Goal: Task Accomplishment & Management: Complete application form

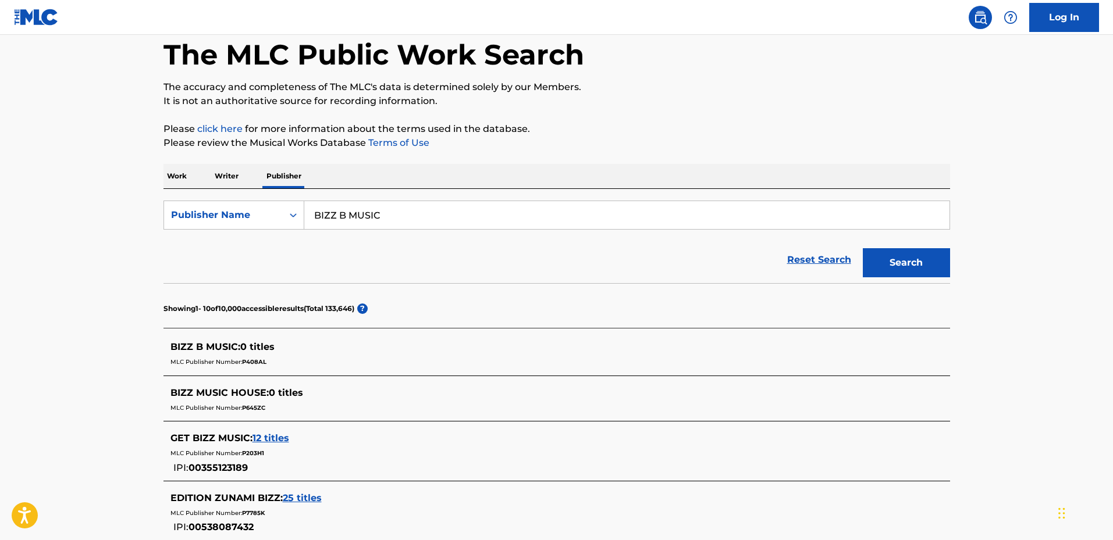
click at [265, 347] on span "0 titles" at bounding box center [257, 346] width 34 height 11
click at [277, 439] on span "12 titles" at bounding box center [270, 438] width 37 height 11
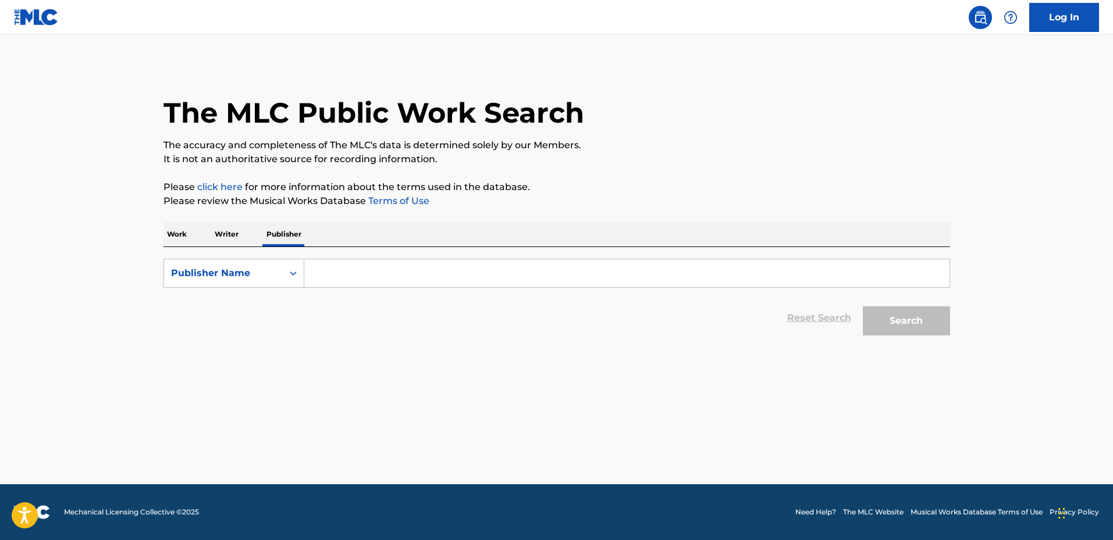
click at [350, 276] on input "Search Form" at bounding box center [626, 273] width 645 height 28
paste input "BIZZ B MUSIC"
click at [905, 320] on button "Search" at bounding box center [906, 321] width 87 height 29
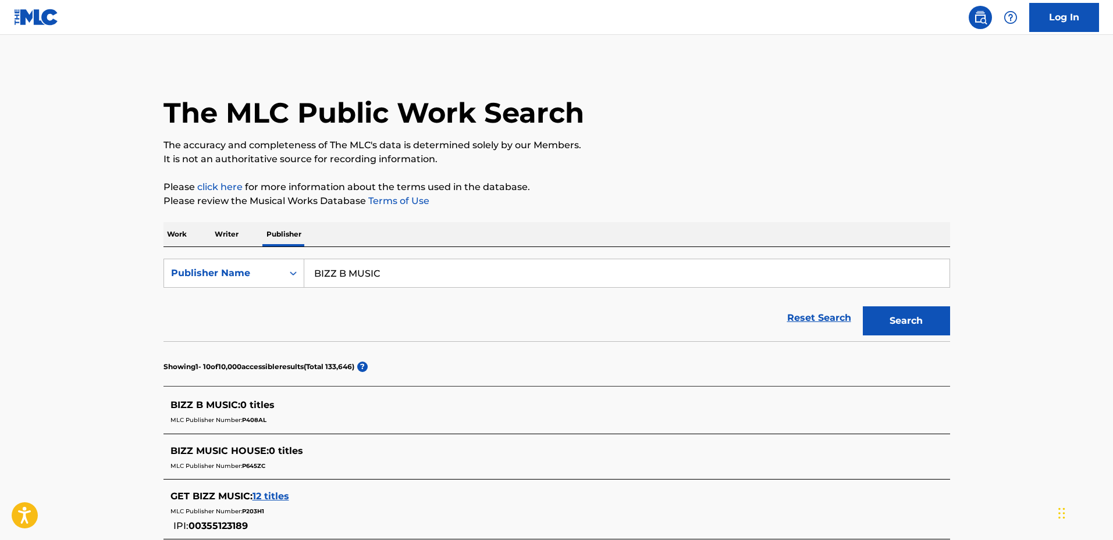
click at [199, 405] on span "BIZZ B MUSIC :" at bounding box center [205, 405] width 70 height 11
drag, startPoint x: 311, startPoint y: 270, endPoint x: 251, endPoint y: 269, distance: 59.9
click at [251, 269] on div "SearchWithCriteriae70796ab-f1ea-44af-b4c5-c6d983acb82c Publisher Name BIZZ B MU…" at bounding box center [556, 273] width 786 height 29
drag, startPoint x: 357, startPoint y: 279, endPoint x: 244, endPoint y: 284, distance: 113.5
click at [244, 284] on div "SearchWithCriteriae70796ab-f1ea-44af-b4c5-c6d983acb82c Publisher Name [PERSON_N…" at bounding box center [556, 273] width 786 height 29
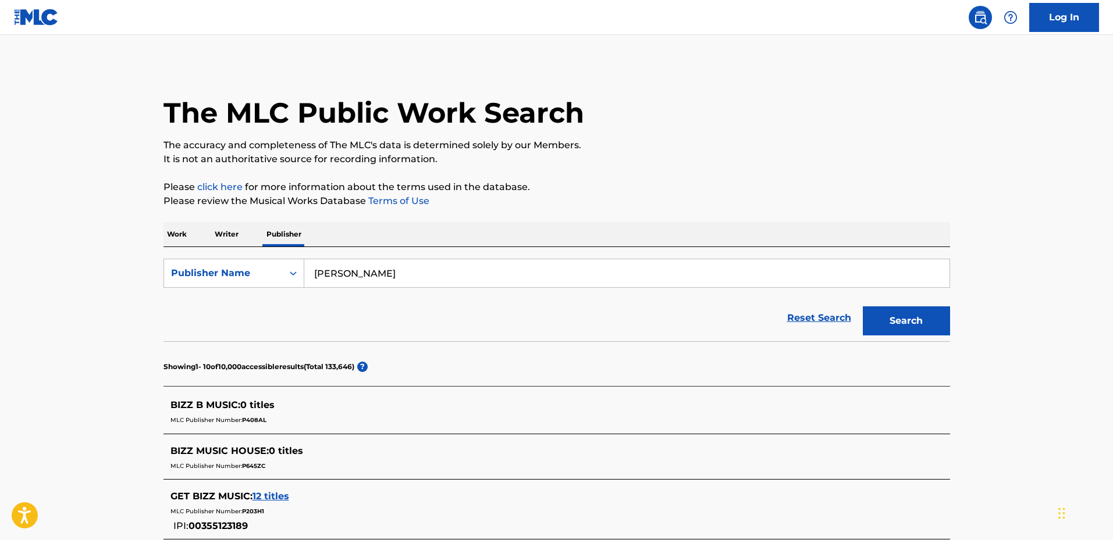
type input "[PERSON_NAME]"
drag, startPoint x: 223, startPoint y: 222, endPoint x: 227, endPoint y: 233, distance: 11.2
click at [223, 223] on p "Writer" at bounding box center [226, 234] width 31 height 24
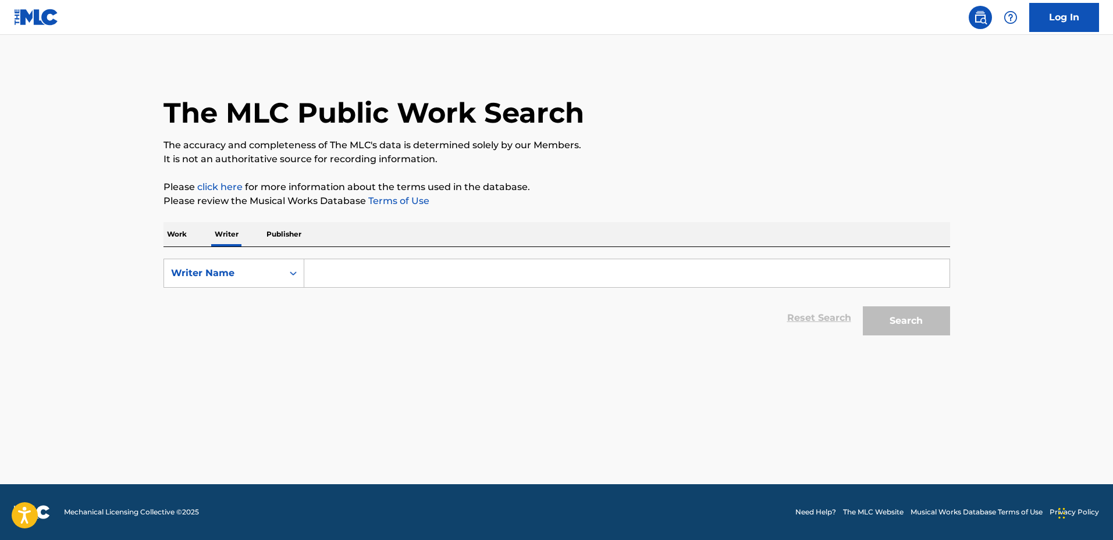
click at [475, 266] on input "Search Form" at bounding box center [626, 273] width 645 height 28
paste input "[PERSON_NAME]"
type input "[PERSON_NAME]"
click at [926, 311] on button "Search" at bounding box center [906, 321] width 87 height 29
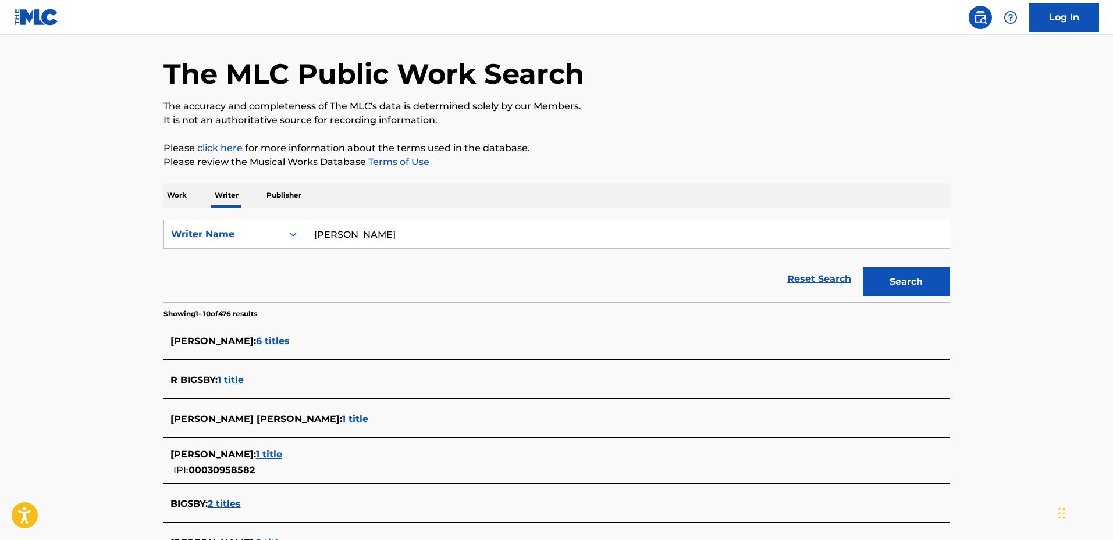
scroll to position [58, 0]
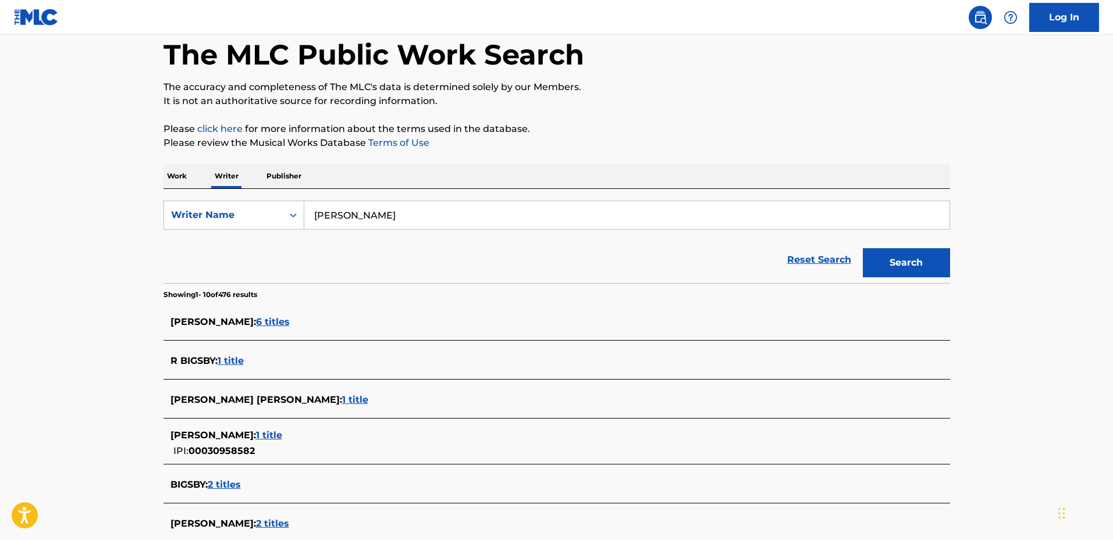
click at [286, 320] on span "6 titles" at bounding box center [273, 321] width 34 height 11
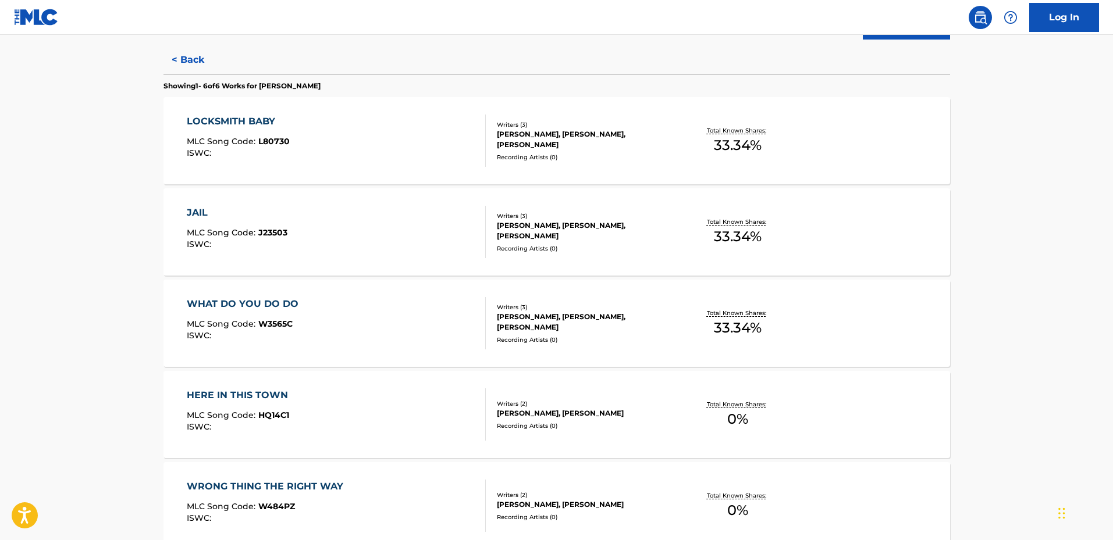
scroll to position [407, 0]
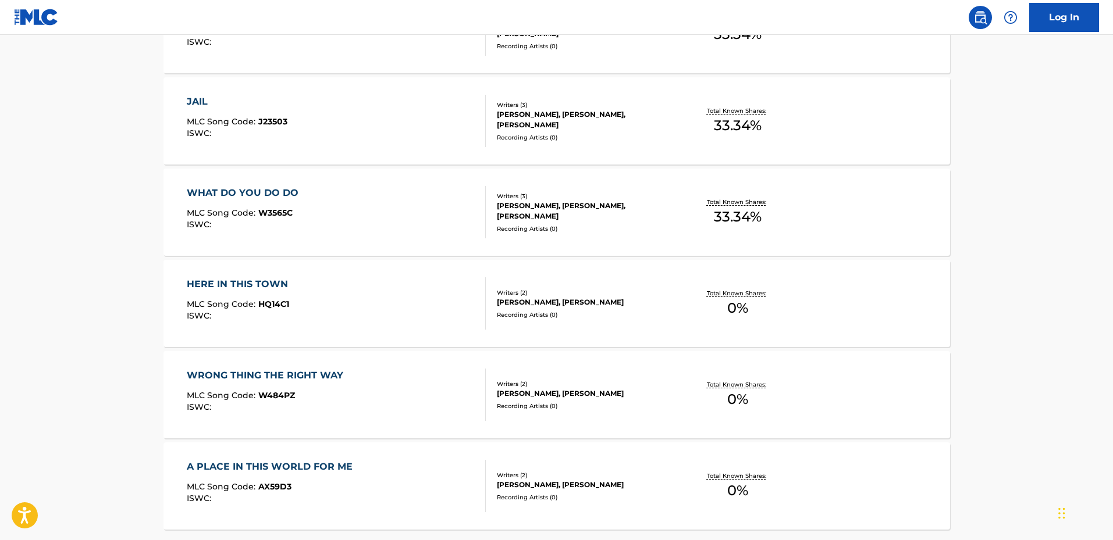
click at [284, 290] on div "HERE IN THIS TOWN" at bounding box center [240, 284] width 107 height 14
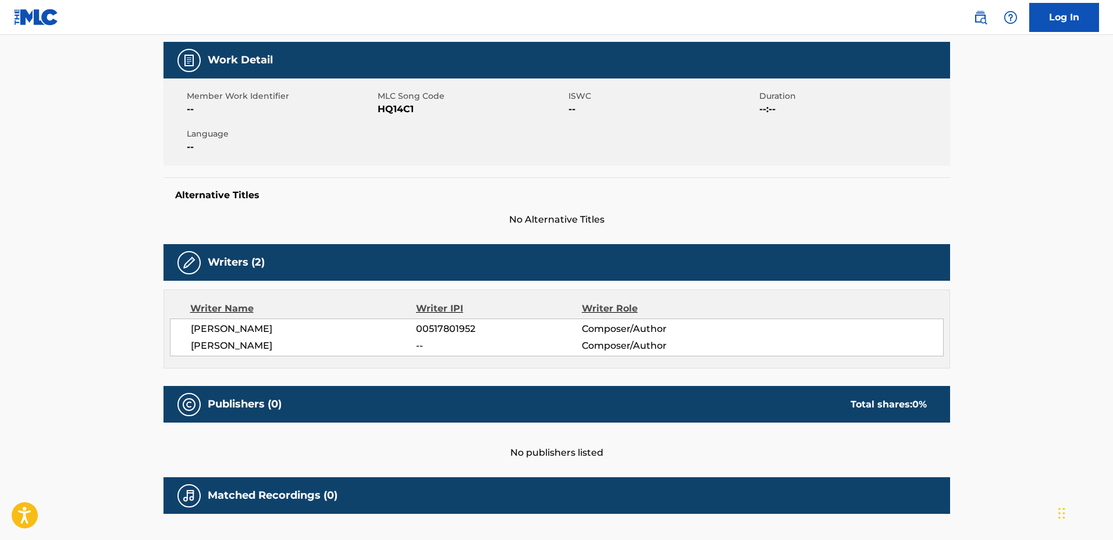
scroll to position [58, 0]
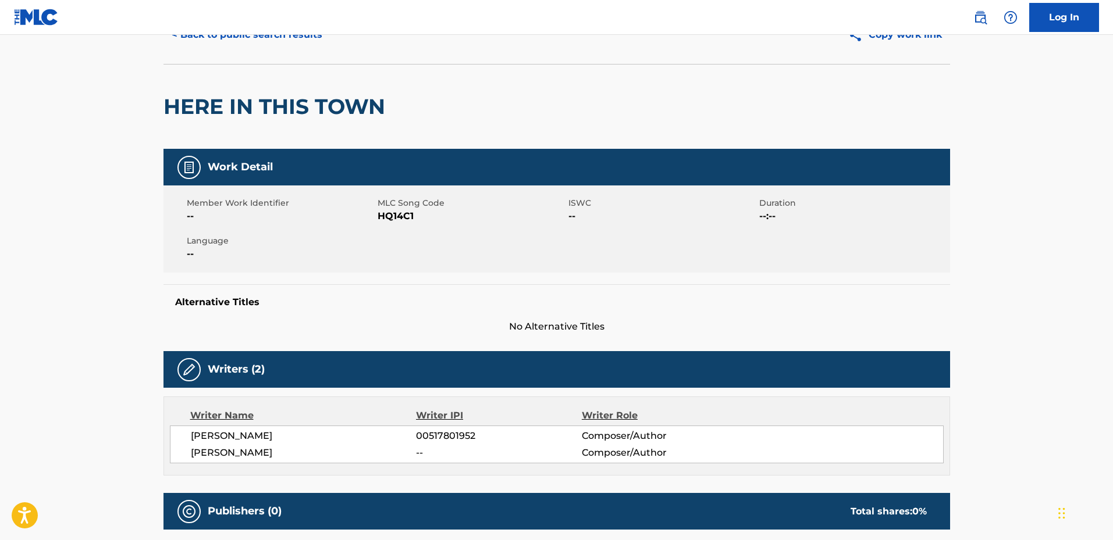
drag, startPoint x: 294, startPoint y: 2, endPoint x: 547, endPoint y: 63, distance: 260.3
click at [547, 63] on div "< Back to public search results Copy work link" at bounding box center [556, 35] width 786 height 58
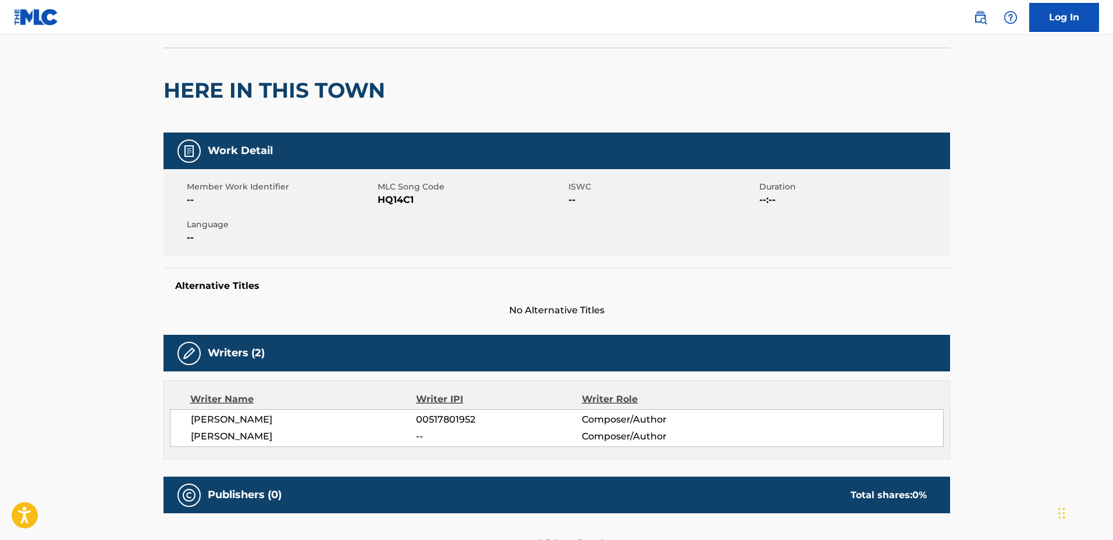
scroll to position [0, 0]
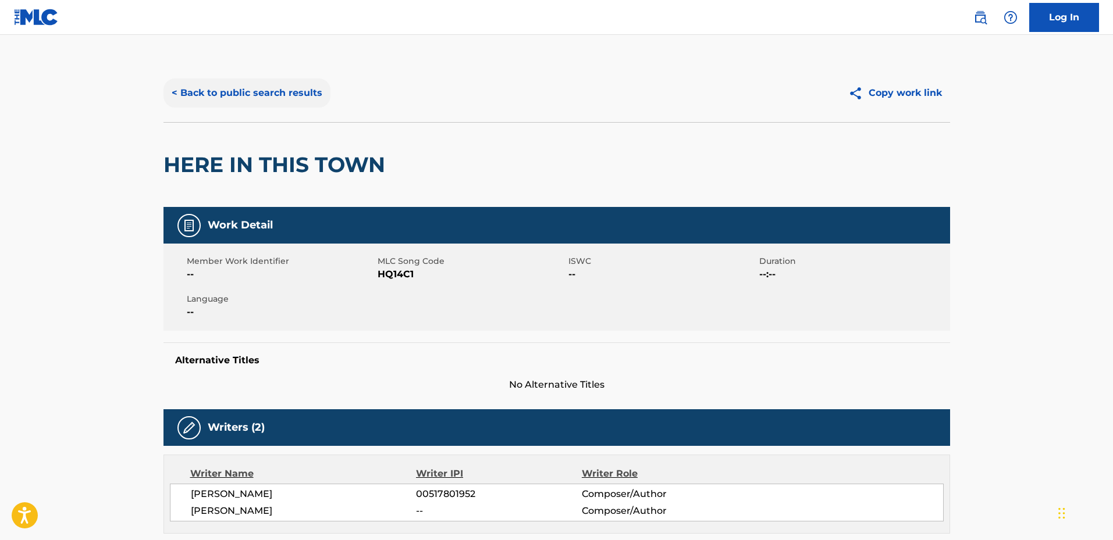
click at [198, 86] on button "< Back to public search results" at bounding box center [246, 93] width 167 height 29
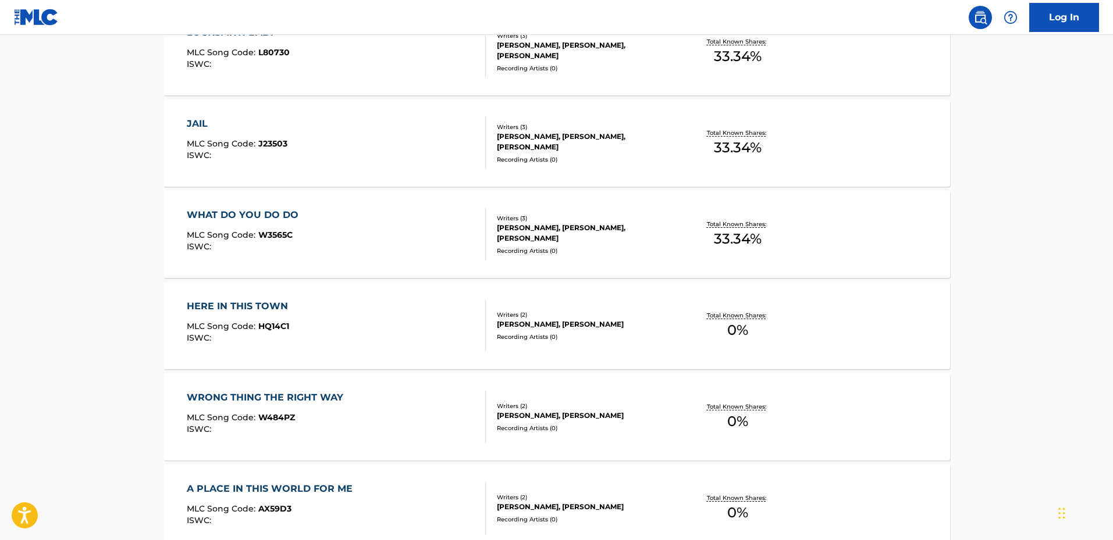
scroll to position [465, 0]
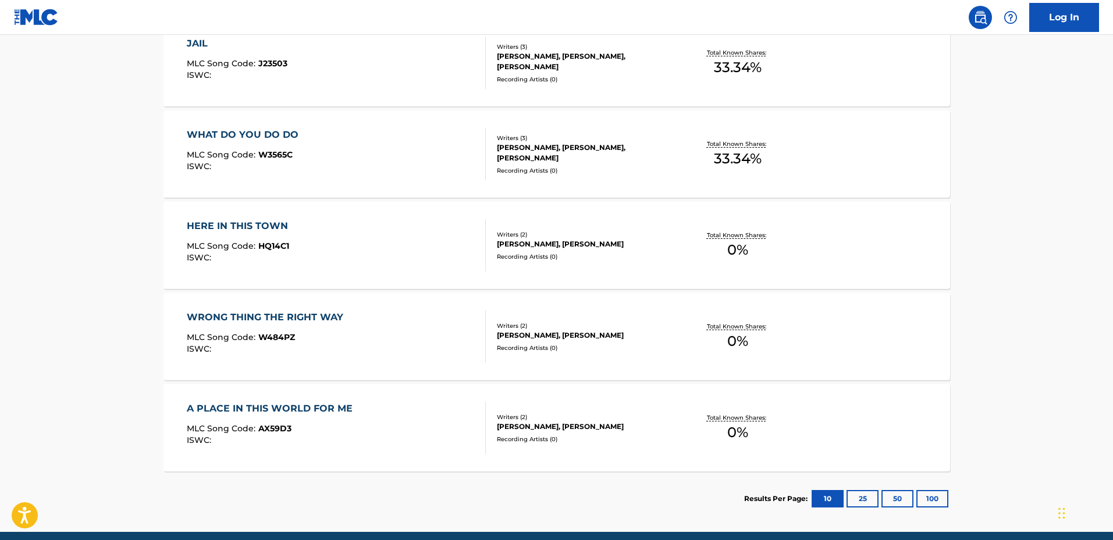
click at [296, 309] on div "WRONG THING THE RIGHT WAY MLC Song Code : W484PZ ISWC : Writers ( 2 ) [PERSON_N…" at bounding box center [556, 336] width 786 height 87
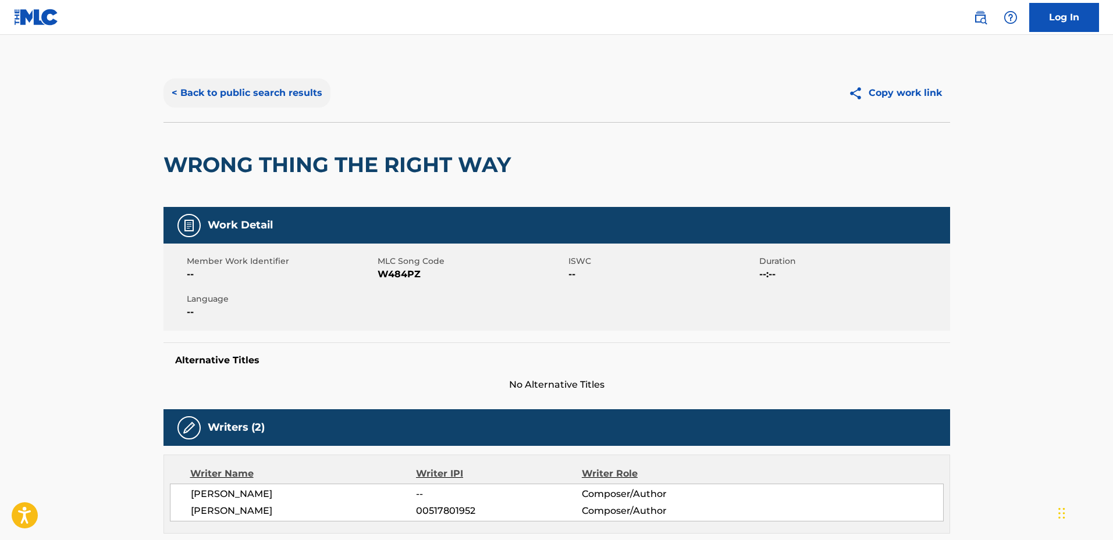
click at [216, 89] on button "< Back to public search results" at bounding box center [246, 93] width 167 height 29
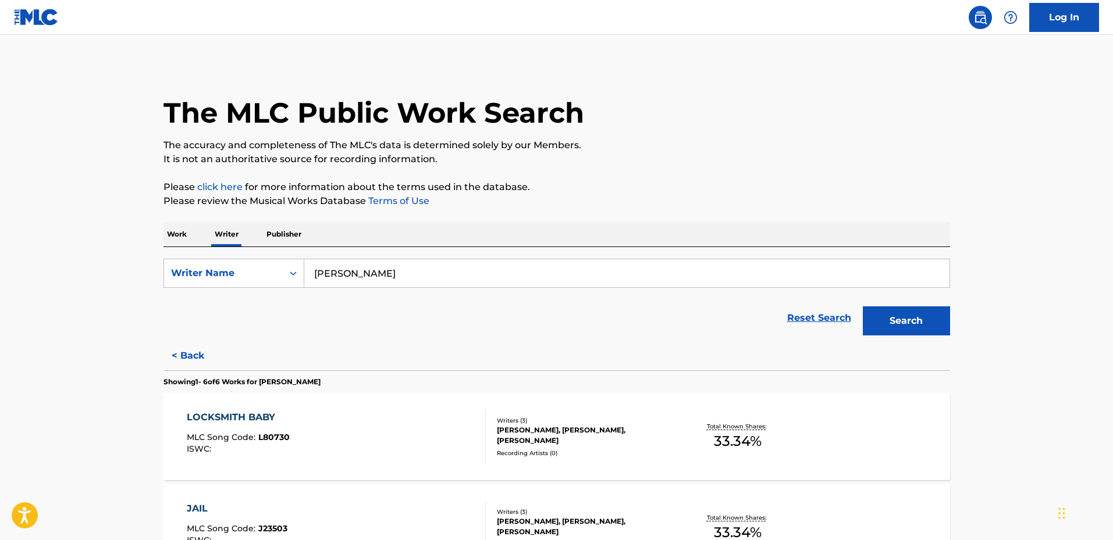
click at [47, 13] on img at bounding box center [36, 17] width 45 height 17
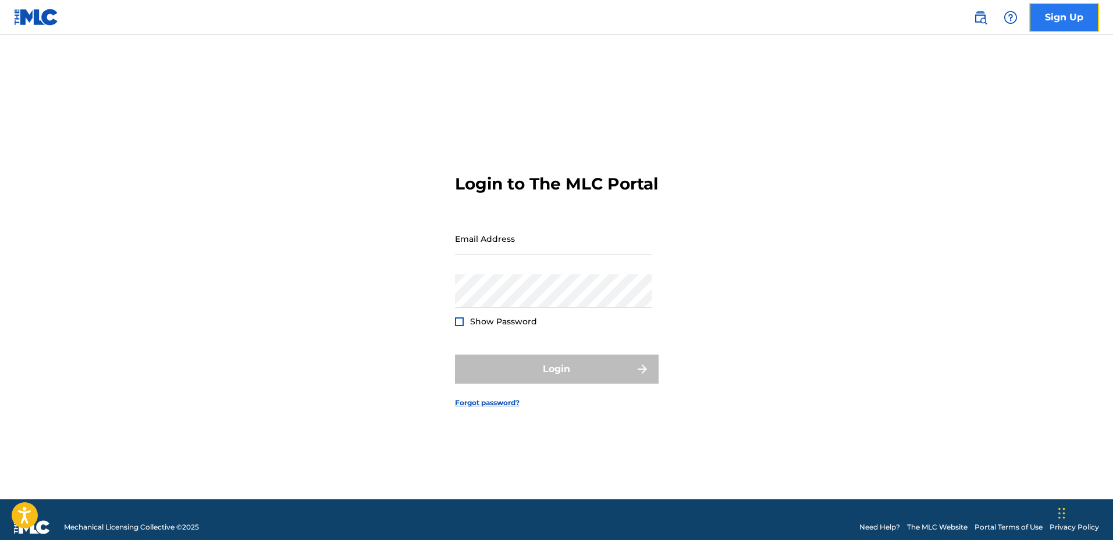
click at [1052, 15] on link "Sign Up" at bounding box center [1064, 17] width 70 height 29
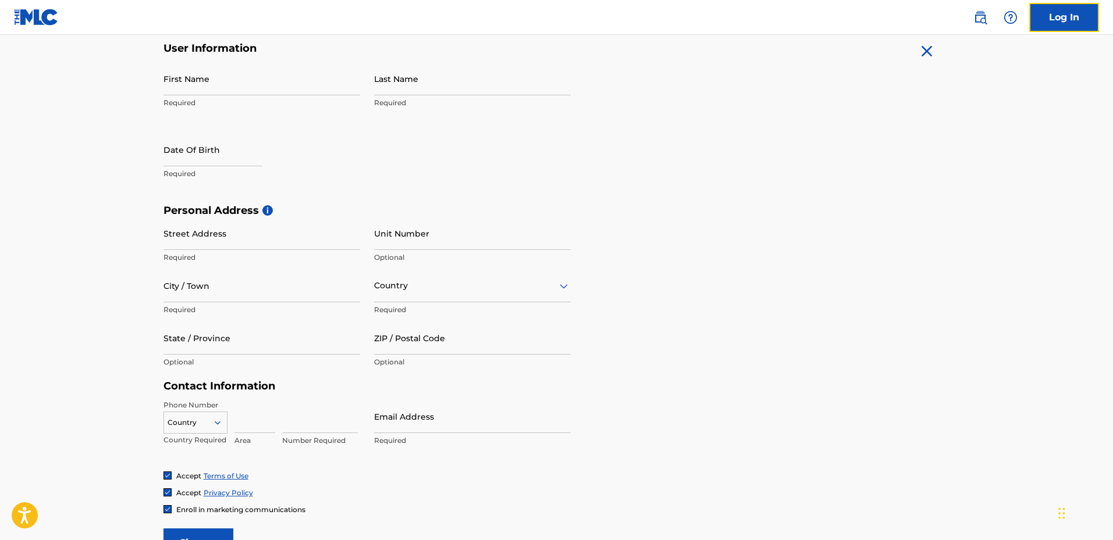
scroll to position [174, 0]
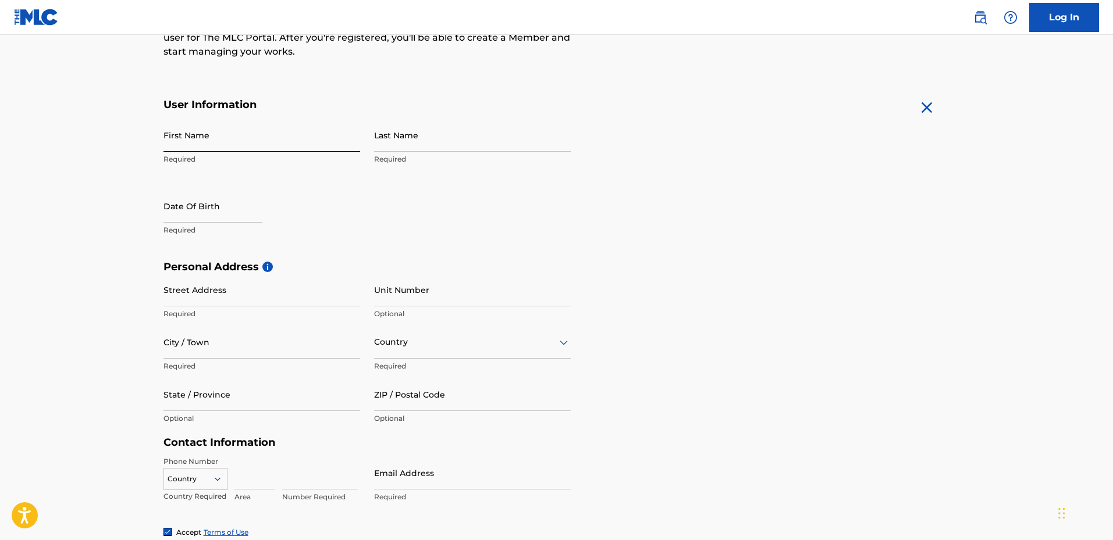
click at [243, 140] on input "First Name" at bounding box center [261, 135] width 197 height 33
type input "[PERSON_NAME]"
type input "Brown"
click at [190, 216] on input "text" at bounding box center [212, 206] width 99 height 33
select select "8"
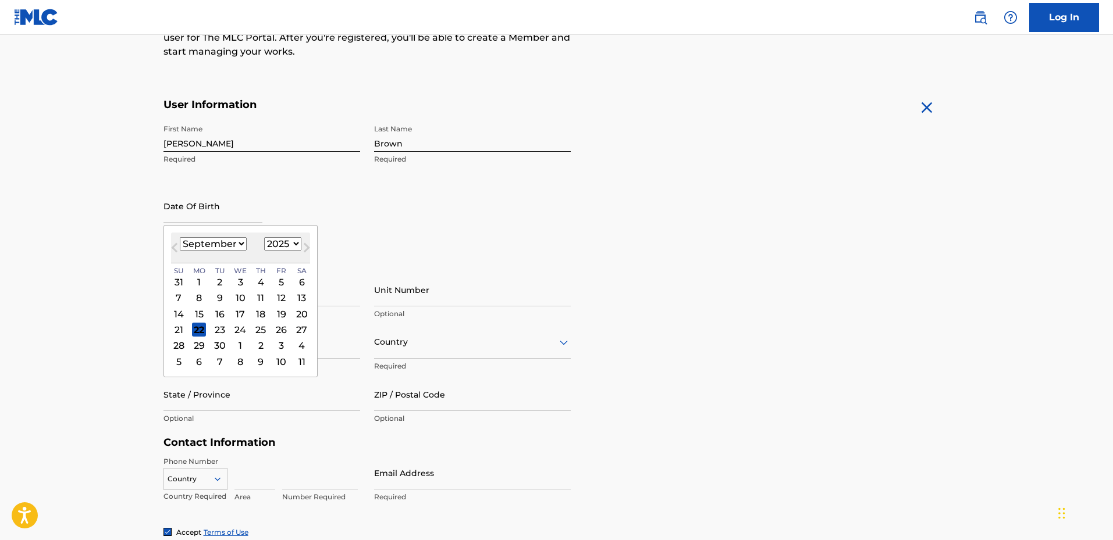
click at [294, 242] on select "1899 1900 1901 1902 1903 1904 1905 1906 1907 1908 1909 1910 1911 1912 1913 1914…" at bounding box center [282, 243] width 37 height 13
select select "1963"
click at [264, 237] on select "1899 1900 1901 1902 1903 1904 1905 1906 1907 1908 1909 1910 1911 1912 1913 1914…" at bounding box center [282, 243] width 37 height 13
click at [236, 241] on select "January February March April May June July August September October November De…" at bounding box center [213, 243] width 67 height 13
select select "0"
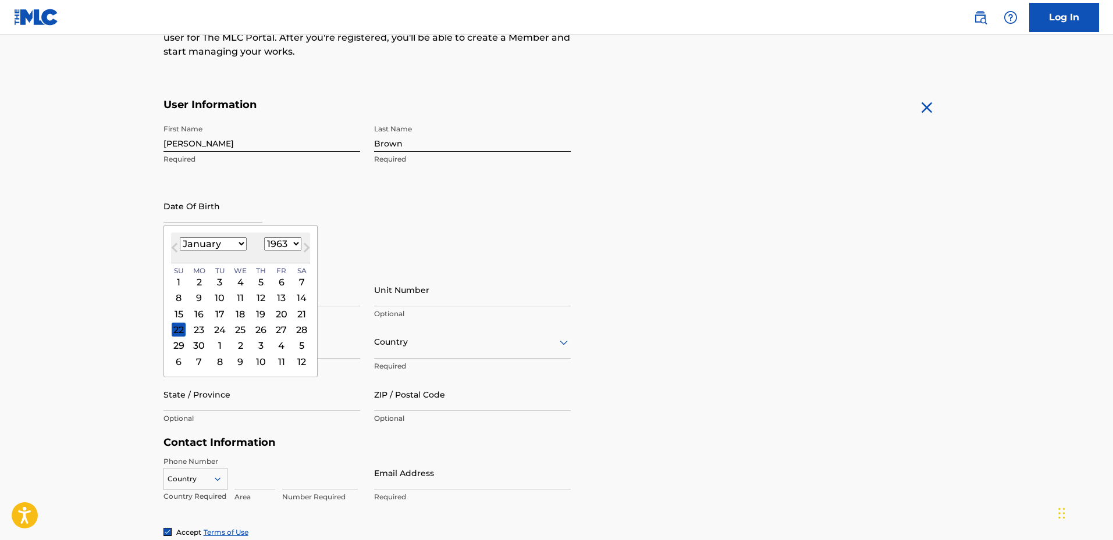
click at [180, 237] on select "January February March April May June July August September October November De…" at bounding box center [213, 243] width 67 height 13
click at [302, 311] on div "19" at bounding box center [302, 314] width 14 height 14
type input "[DATE]"
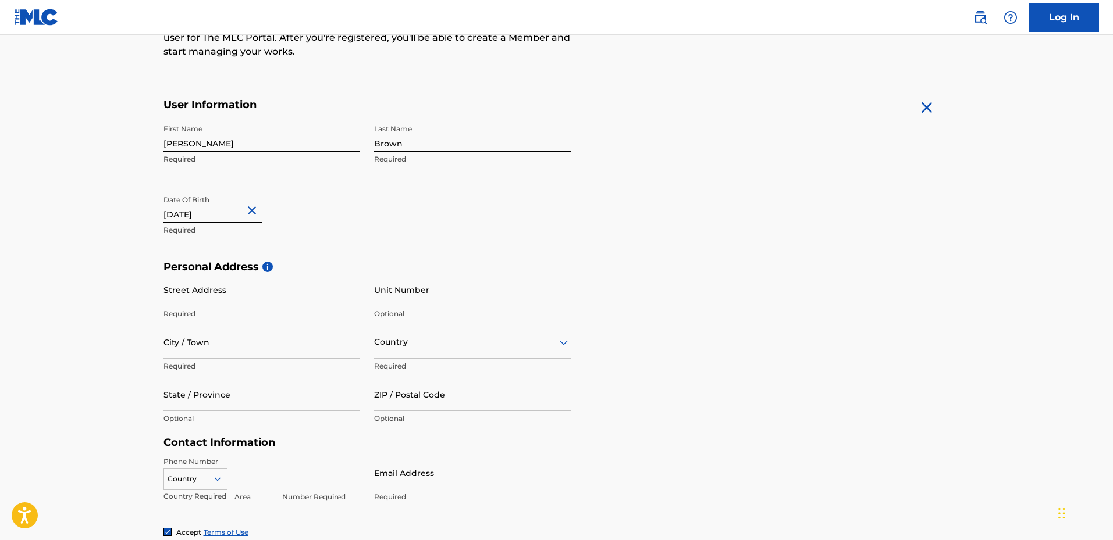
click at [246, 297] on input "Street Address" at bounding box center [261, 289] width 197 height 33
type input "1805 HILLVIEW DR"
drag, startPoint x: 213, startPoint y: 143, endPoint x: 144, endPoint y: 144, distance: 69.8
click at [144, 144] on main "The MLC uses identity verification before a user is registered to comply with K…" at bounding box center [556, 269] width 1113 height 819
type input "[PERSON_NAME]"
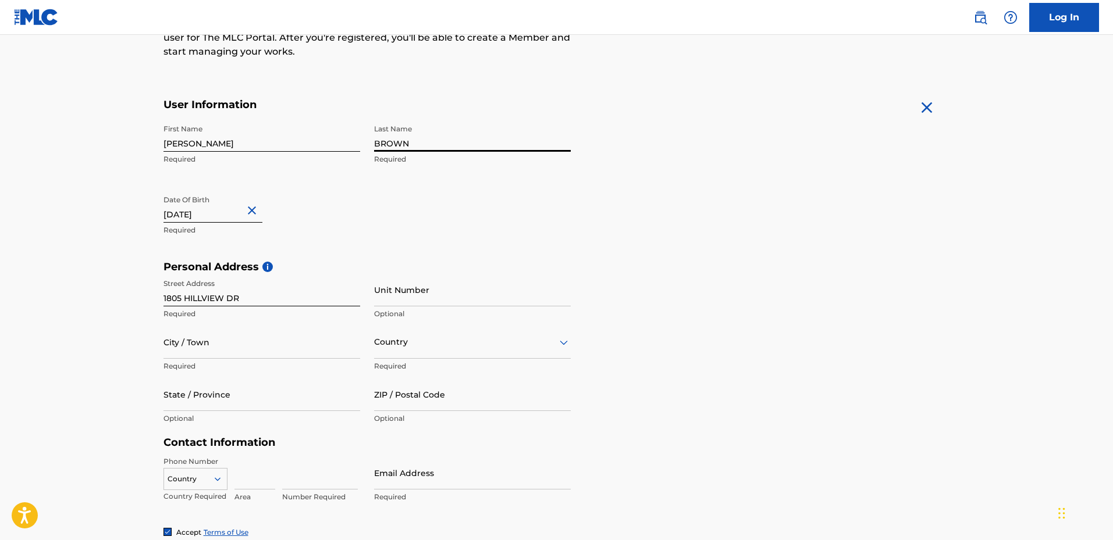
type input "BROWN"
select select "1963"
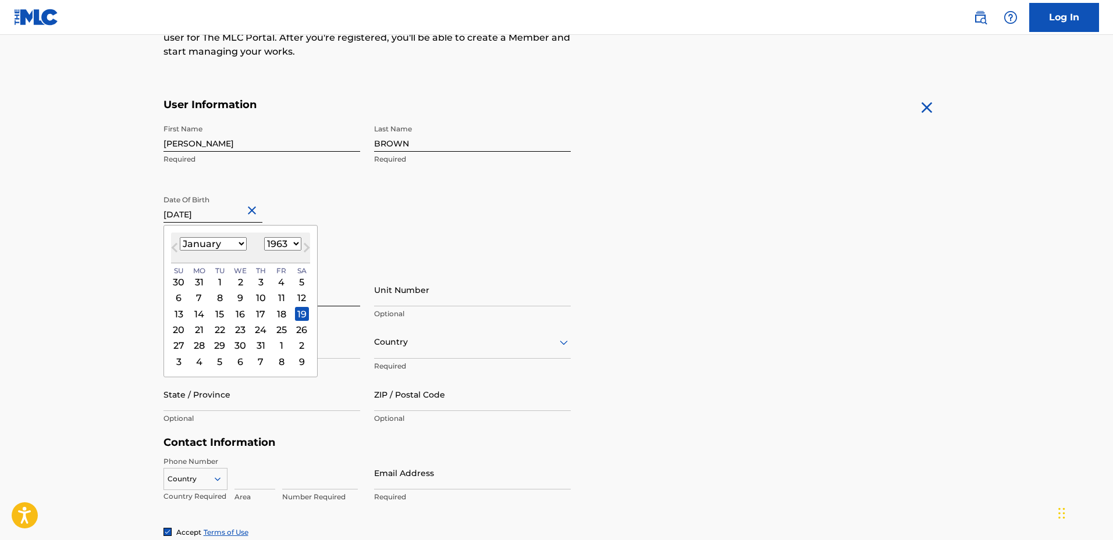
click at [596, 212] on form "User Information First Name [PERSON_NAME] Last Name BROWN Required Date Of Birt…" at bounding box center [556, 356] width 786 height 516
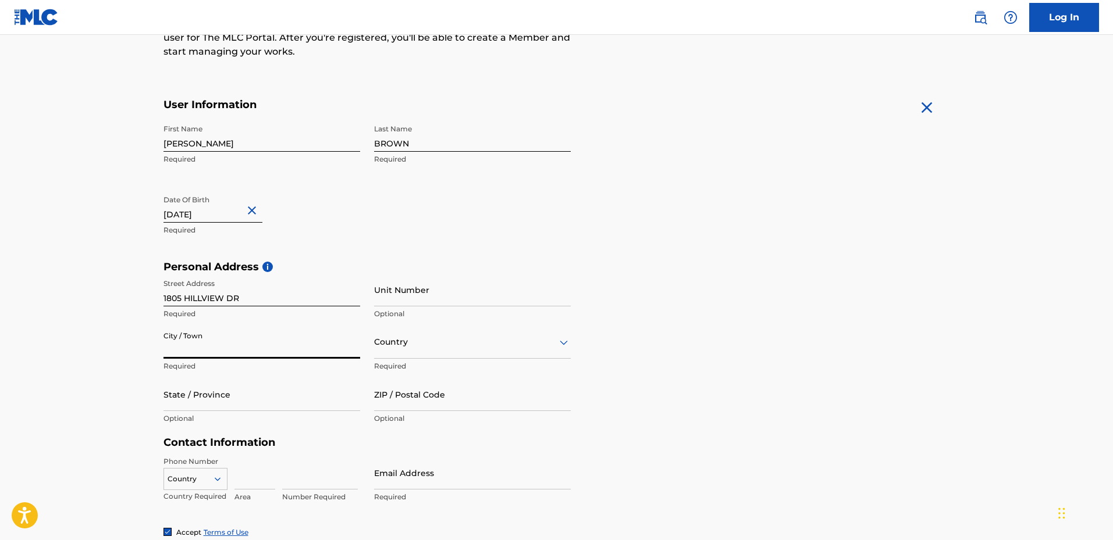
click at [215, 341] on input "City / Town" at bounding box center [261, 342] width 197 height 33
type input "[PERSON_NAME]"
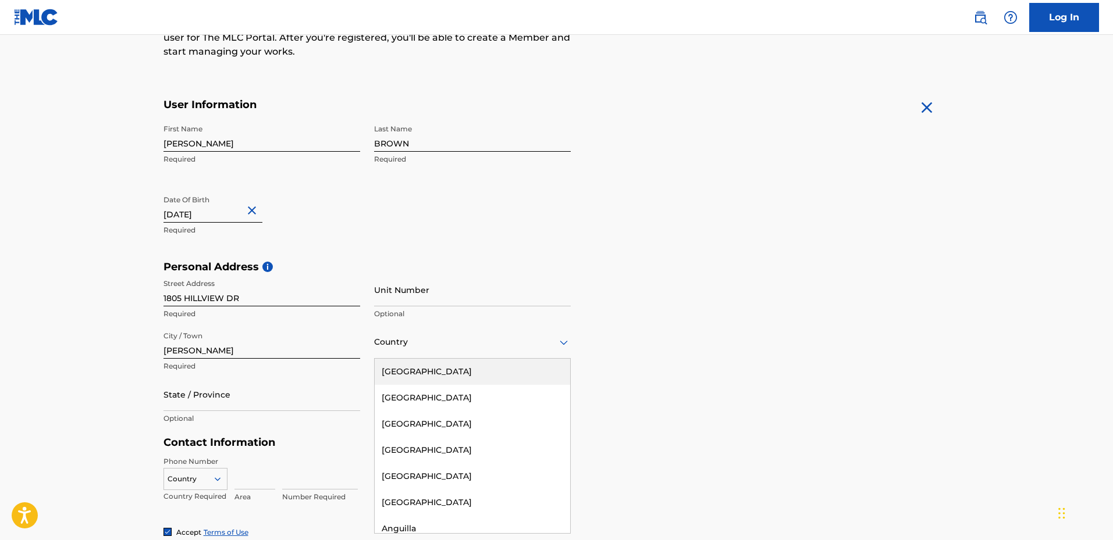
click at [453, 343] on div at bounding box center [472, 342] width 197 height 15
click at [437, 377] on div "[GEOGRAPHIC_DATA]" at bounding box center [472, 372] width 195 height 26
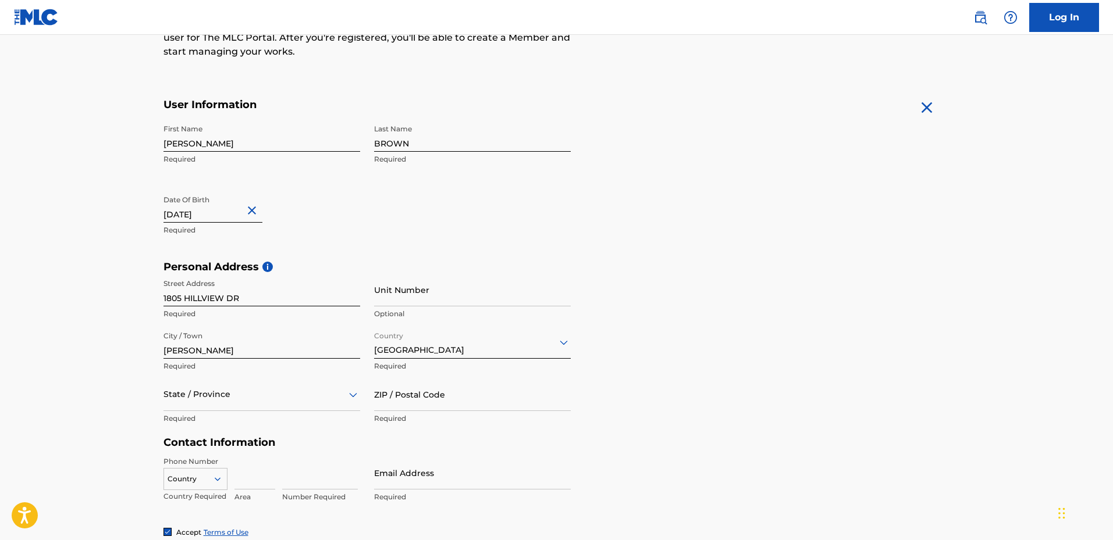
click at [229, 391] on div "State / Province" at bounding box center [261, 394] width 197 height 33
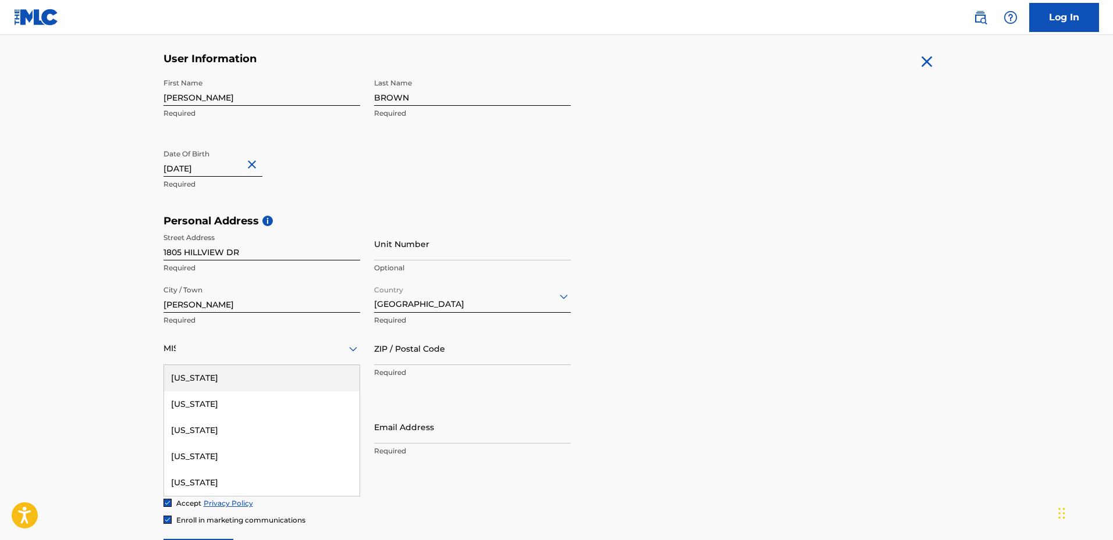
type input "MISS"
click at [250, 386] on div "[US_STATE]" at bounding box center [261, 378] width 195 height 26
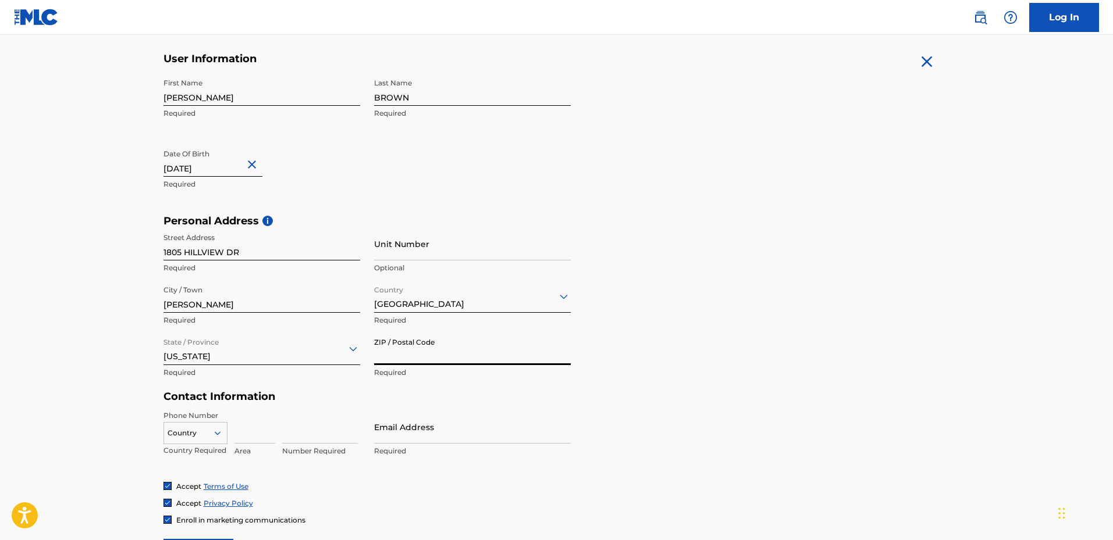
click at [464, 352] on input "ZIP / Postal Code" at bounding box center [472, 348] width 197 height 33
type input "39211"
click at [206, 426] on div "216 results available. Use Up and Down to choose options, press Enter to select…" at bounding box center [195, 430] width 64 height 17
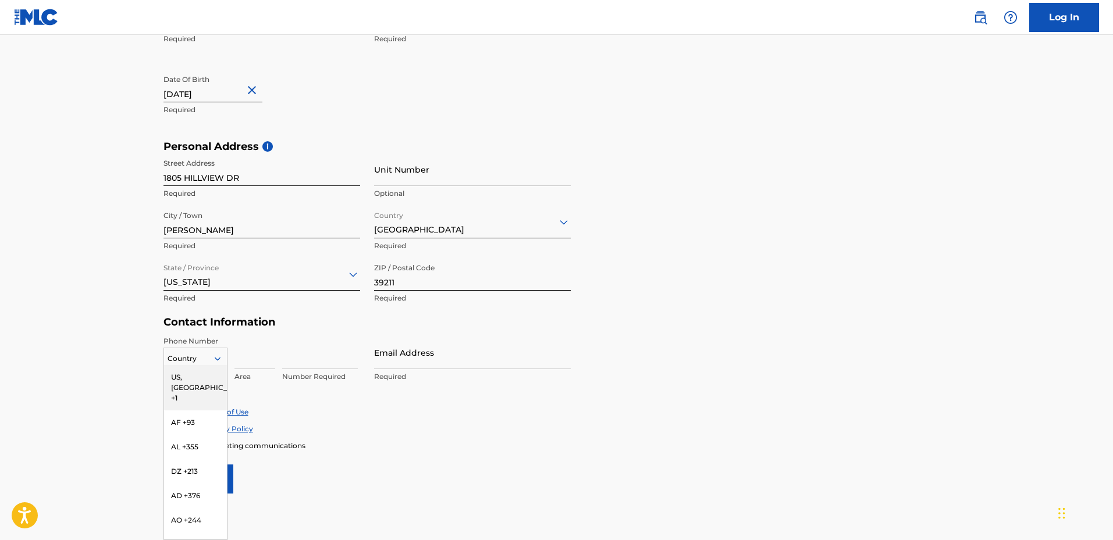
click at [201, 378] on div "US, [GEOGRAPHIC_DATA] +1" at bounding box center [195, 387] width 63 height 45
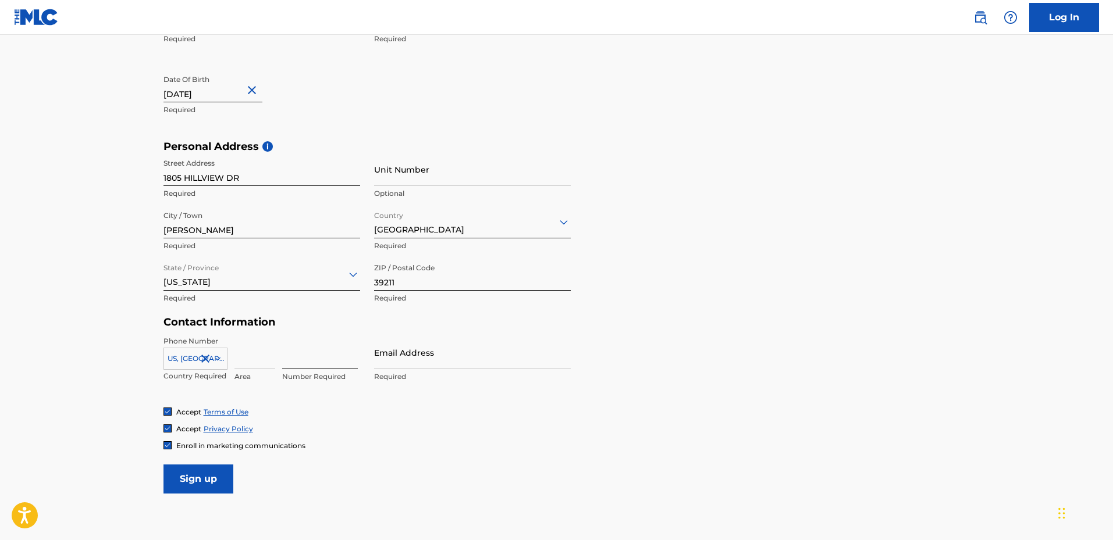
click at [304, 355] on input at bounding box center [320, 352] width 76 height 33
click at [236, 359] on input at bounding box center [254, 352] width 41 height 33
type input "615"
click at [348, 358] on input "260" at bounding box center [320, 352] width 76 height 33
click at [455, 357] on input "Email Address" at bounding box center [472, 352] width 197 height 33
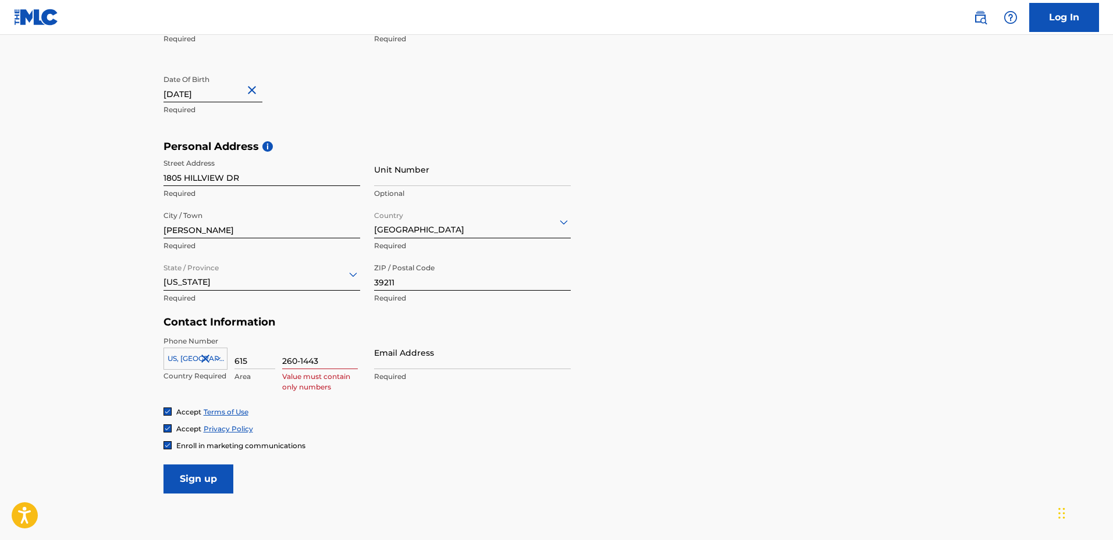
click at [302, 362] on input "260-1443" at bounding box center [320, 352] width 76 height 33
type input "2601443"
click at [401, 352] on input "Email Address" at bounding box center [472, 352] width 197 height 33
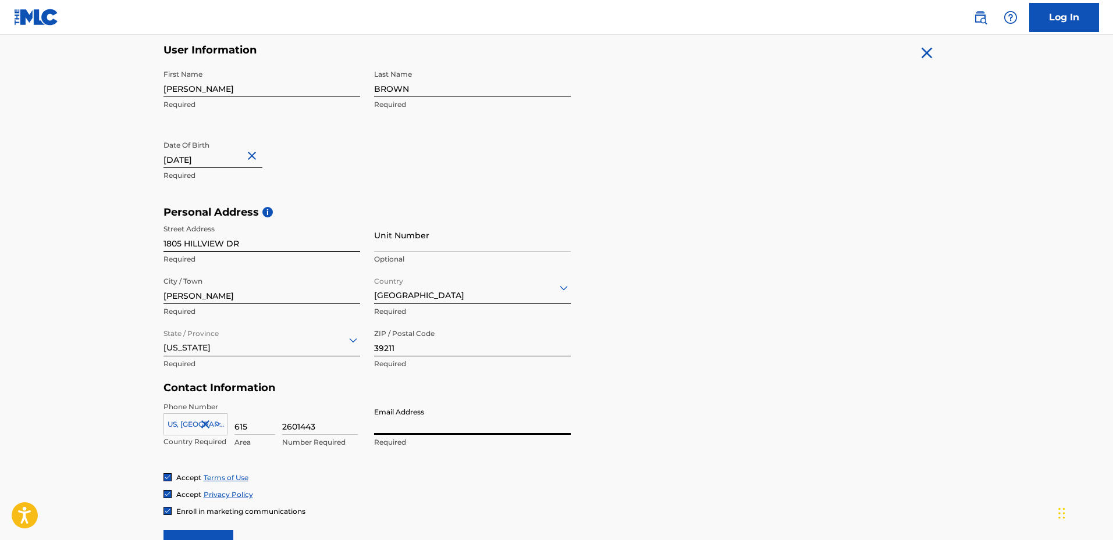
scroll to position [353, 0]
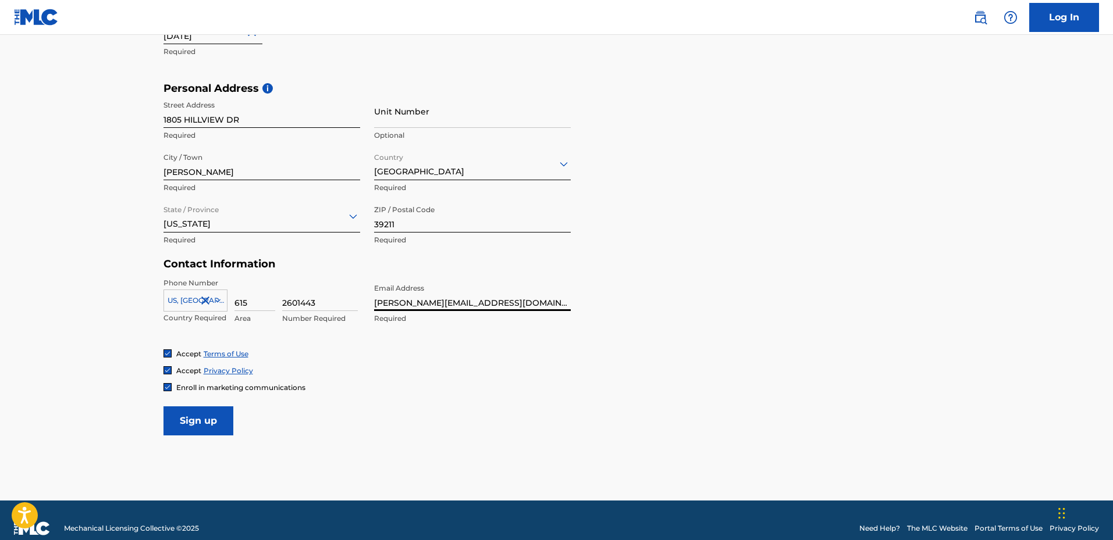
type input "[PERSON_NAME][EMAIL_ADDRESS][DOMAIN_NAME]"
click at [772, 293] on form "User Information First Name [PERSON_NAME] Required Last Name BROWN Required Dat…" at bounding box center [556, 178] width 786 height 516
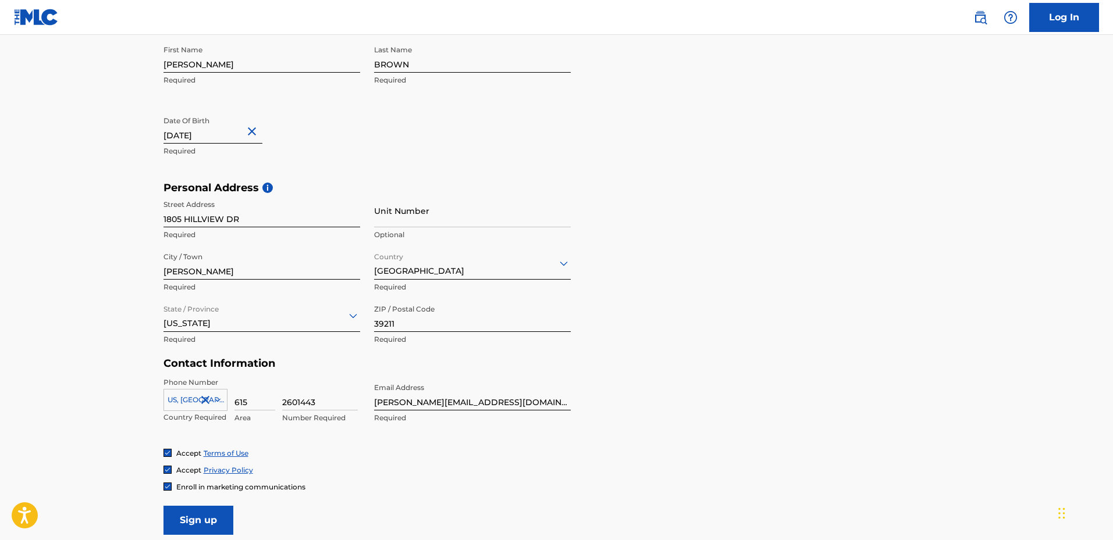
scroll to position [295, 0]
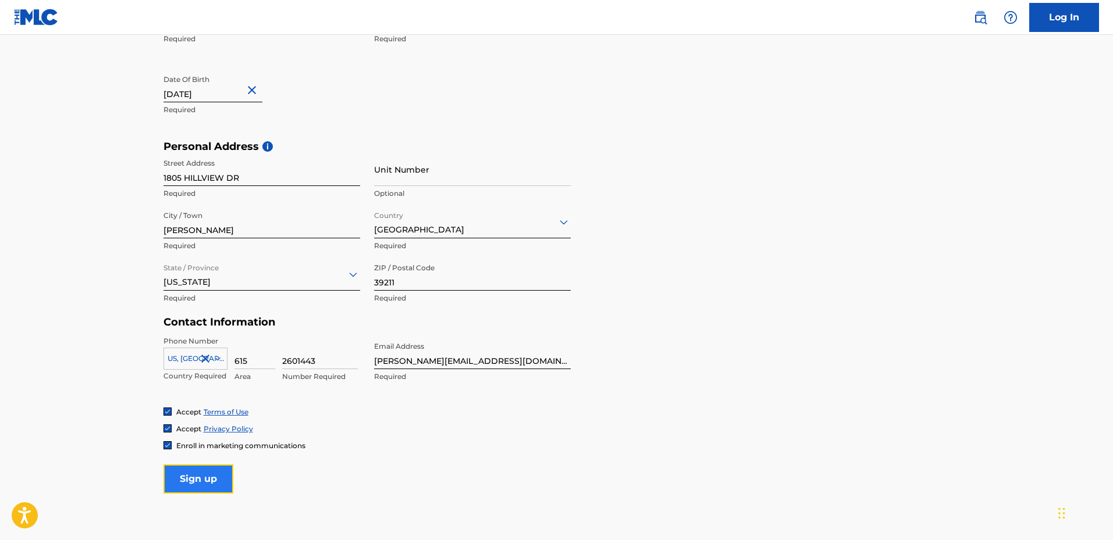
click at [205, 477] on input "Sign up" at bounding box center [198, 479] width 70 height 29
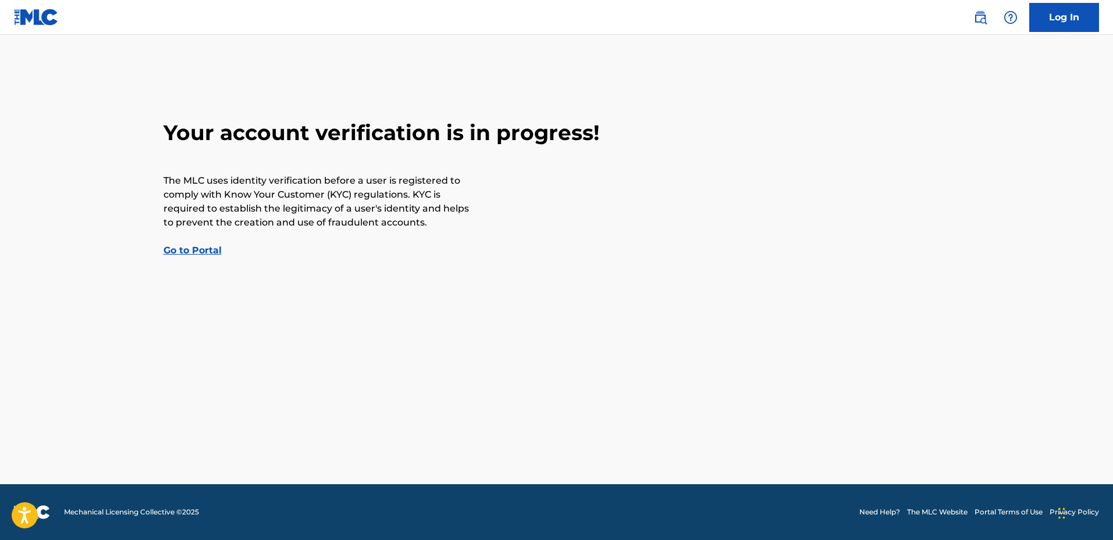
click at [204, 248] on link "Go to Portal" at bounding box center [192, 250] width 58 height 11
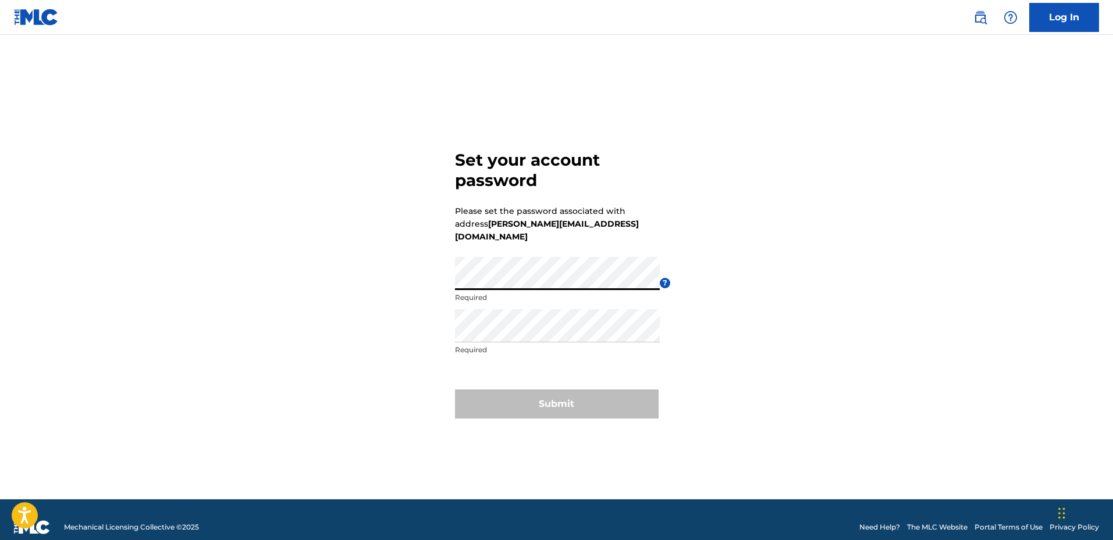
click at [425, 276] on div "Set your account password Please set the password associated with address ronni…" at bounding box center [556, 282] width 814 height 436
click at [387, 322] on div "Set your account password Please set the password associated with address ronni…" at bounding box center [556, 282] width 814 height 436
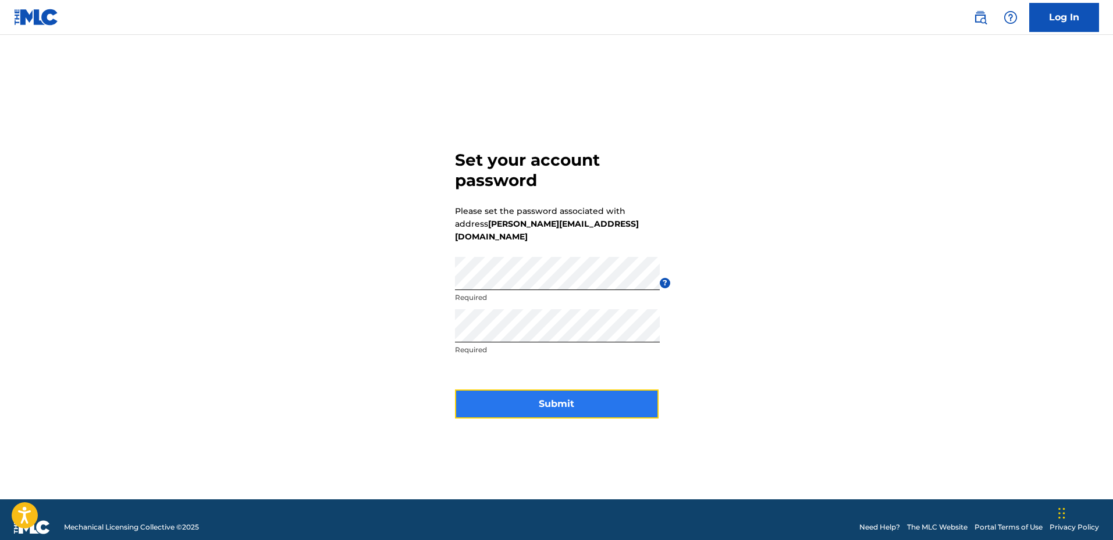
click at [561, 391] on button "Submit" at bounding box center [557, 404] width 204 height 29
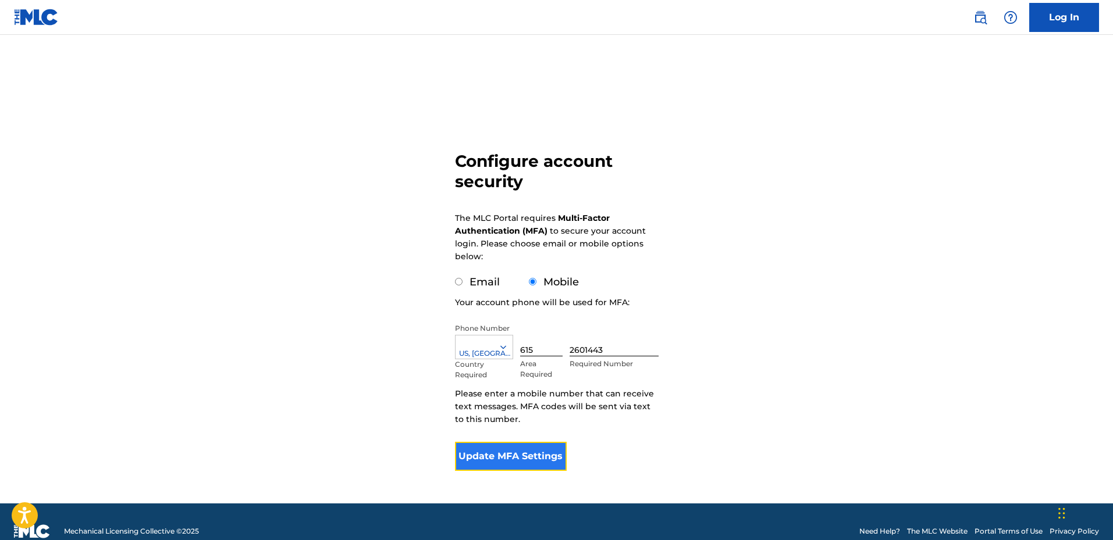
click at [518, 457] on button "Update MFA Settings" at bounding box center [511, 456] width 112 height 29
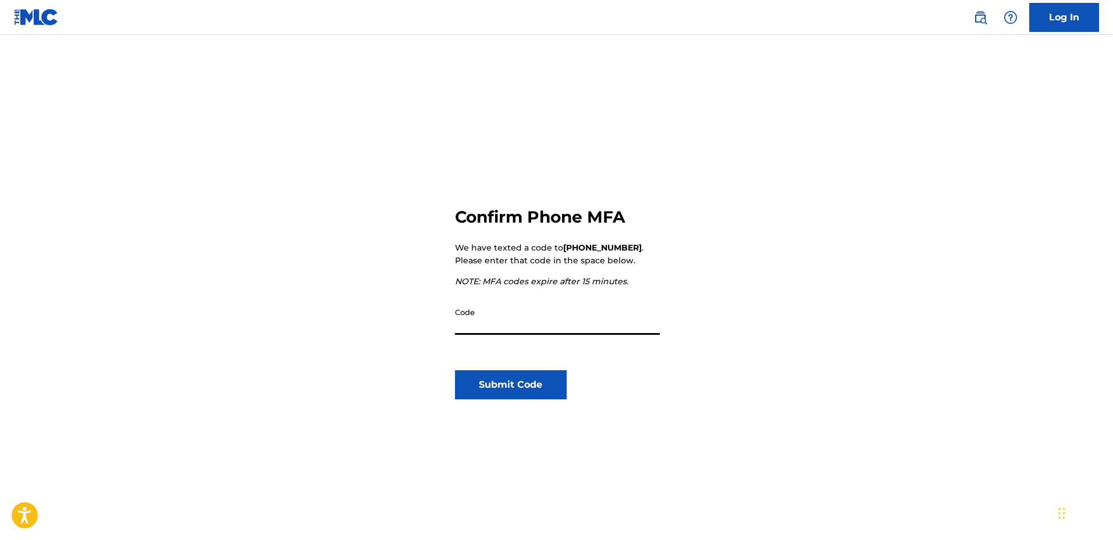
click at [520, 319] on input "Code" at bounding box center [557, 318] width 205 height 33
type input "471746"
click at [521, 384] on button "Submit Code" at bounding box center [511, 385] width 112 height 29
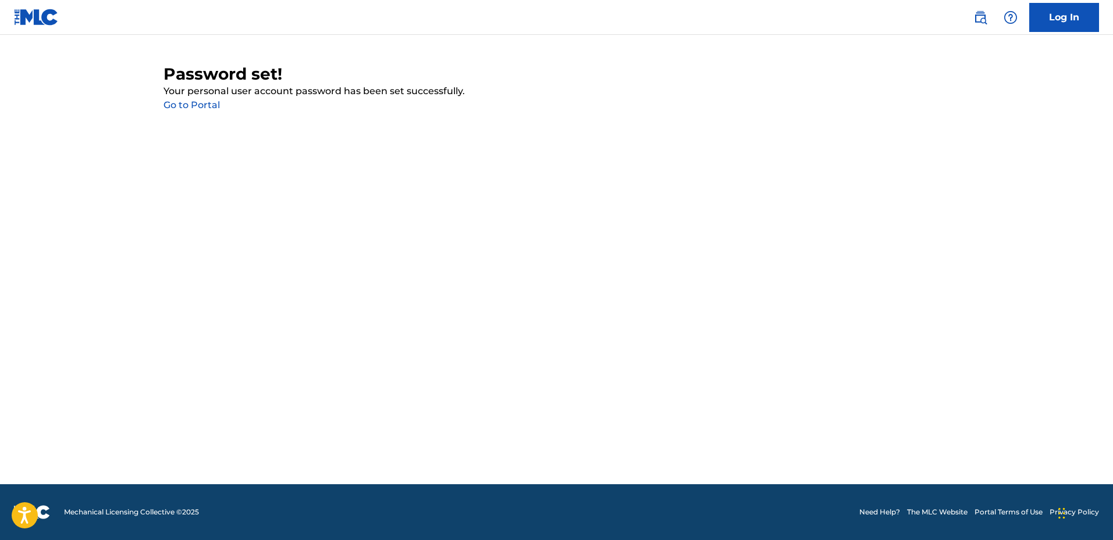
click at [198, 108] on link "Go to Portal" at bounding box center [191, 104] width 56 height 11
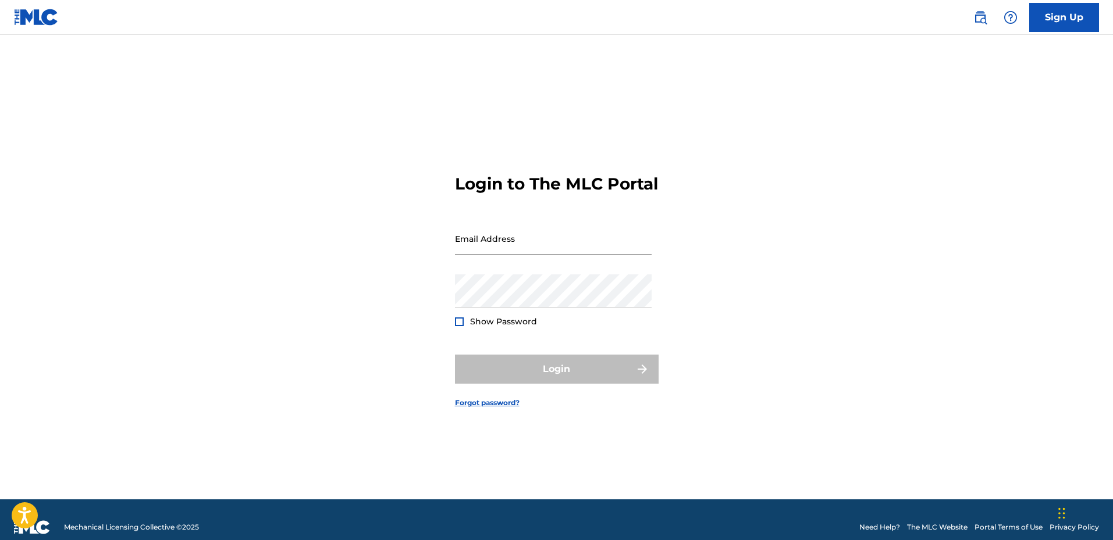
click at [510, 247] on input "Email Address" at bounding box center [553, 238] width 197 height 33
type input "[PERSON_NAME][EMAIL_ADDRESS][DOMAIN_NAME]"
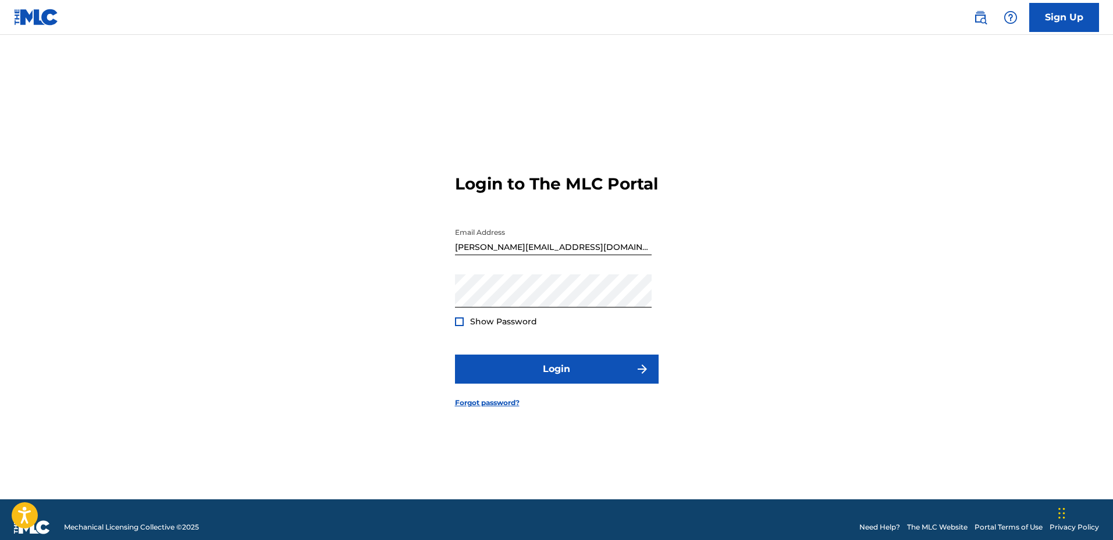
click at [510, 327] on span "Show Password" at bounding box center [503, 321] width 67 height 10
click at [472, 327] on span "Show Password" at bounding box center [503, 321] width 67 height 10
click at [460, 326] on div at bounding box center [459, 322] width 9 height 9
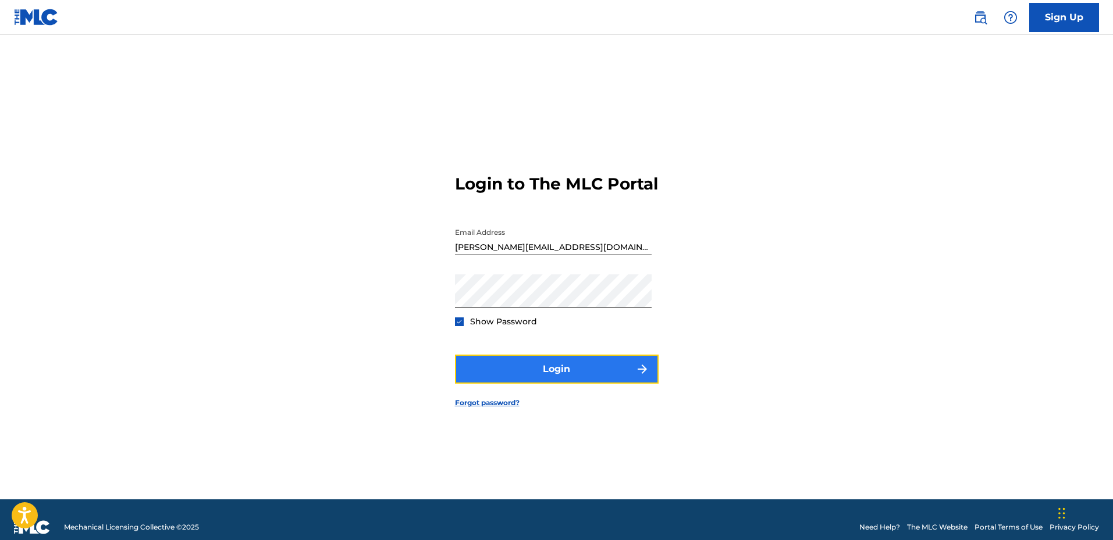
click at [551, 382] on button "Login" at bounding box center [557, 369] width 204 height 29
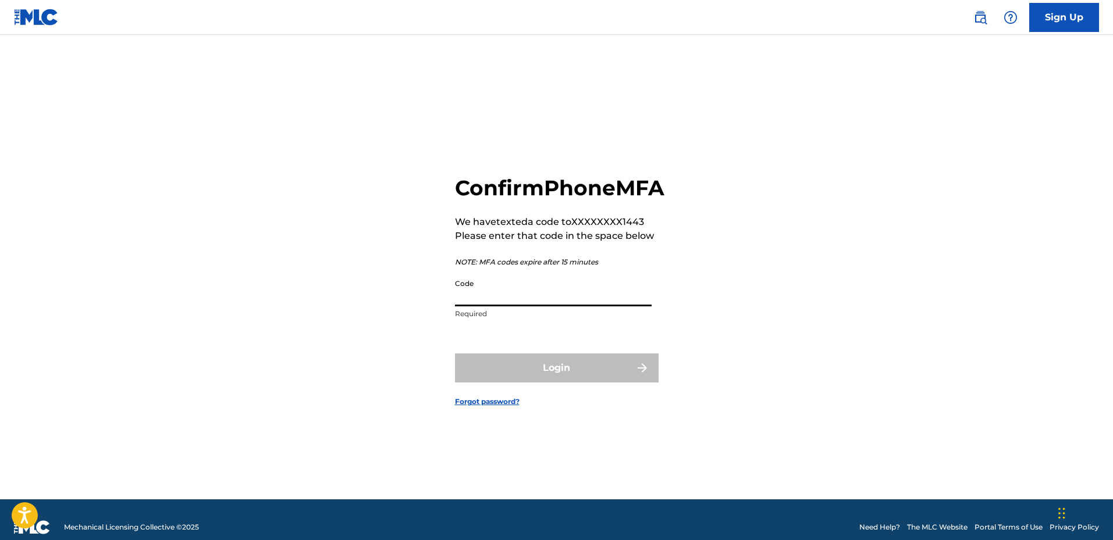
click at [515, 307] on input "Code" at bounding box center [553, 289] width 197 height 33
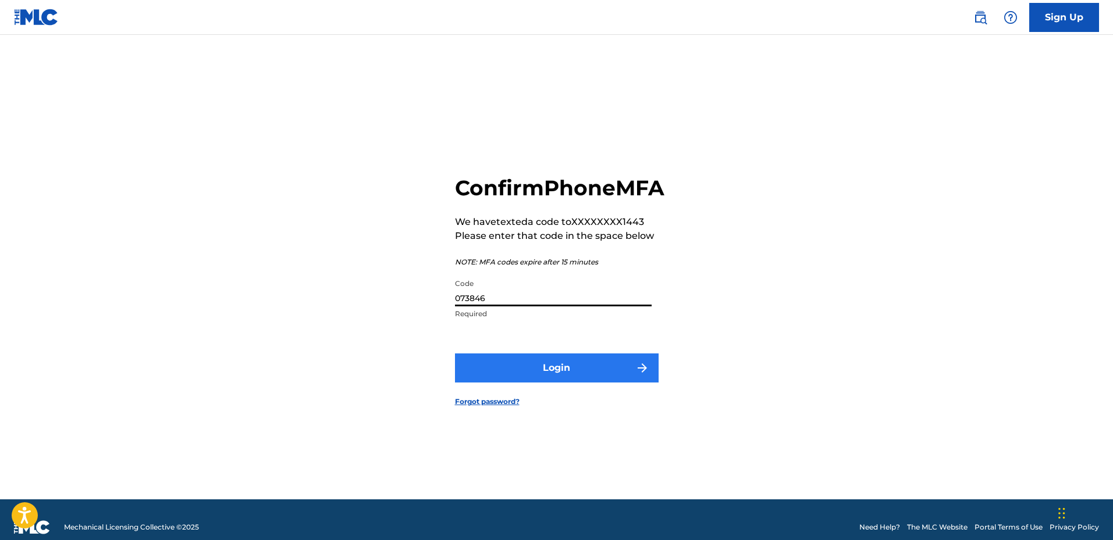
type input "073846"
click at [556, 382] on button "Login" at bounding box center [557, 368] width 204 height 29
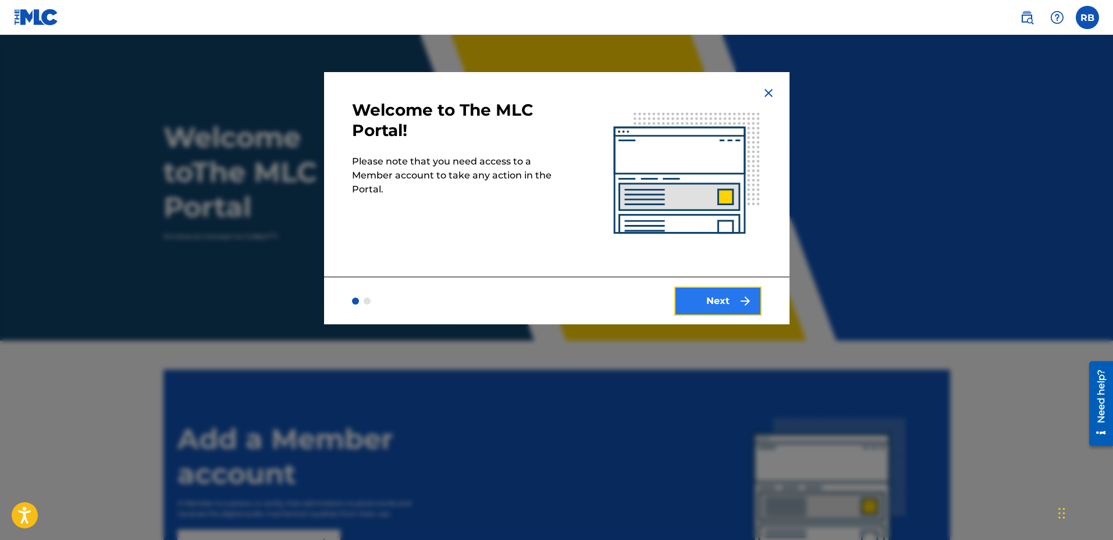
click at [704, 306] on button "Next" at bounding box center [717, 301] width 87 height 29
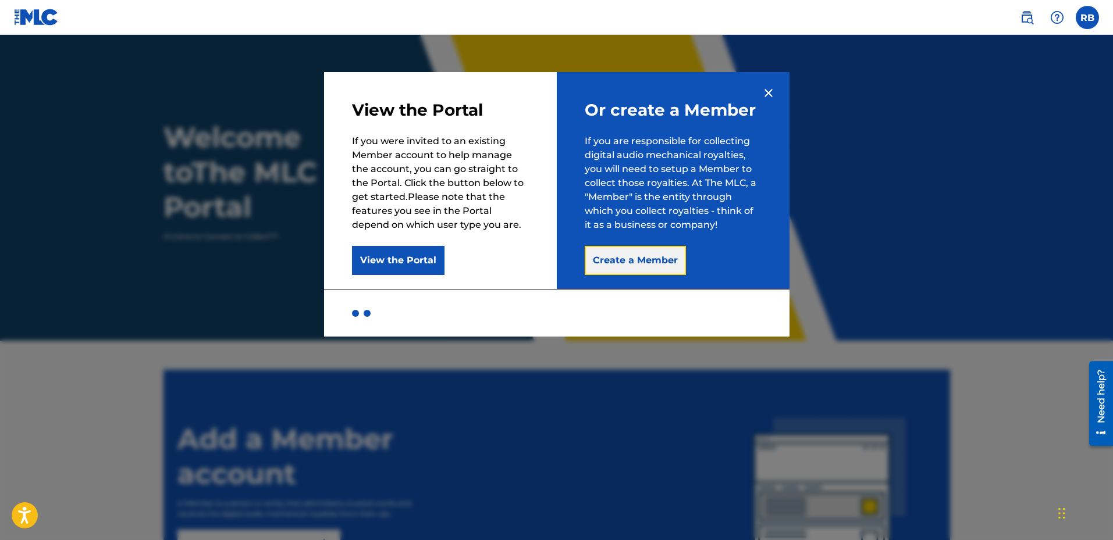
click at [649, 259] on button "Create a Member" at bounding box center [635, 260] width 101 height 29
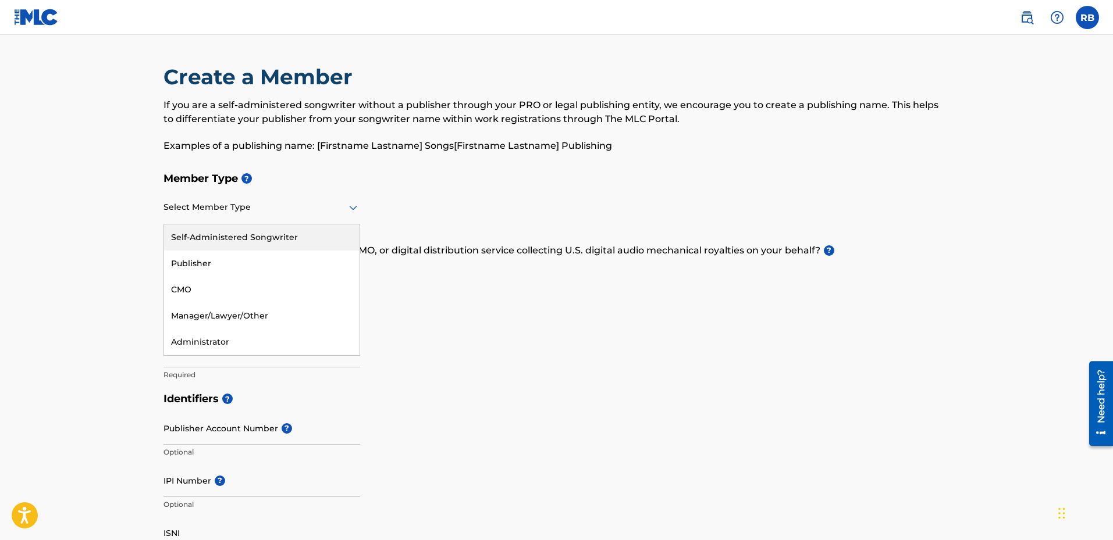
click at [265, 204] on div at bounding box center [261, 207] width 197 height 15
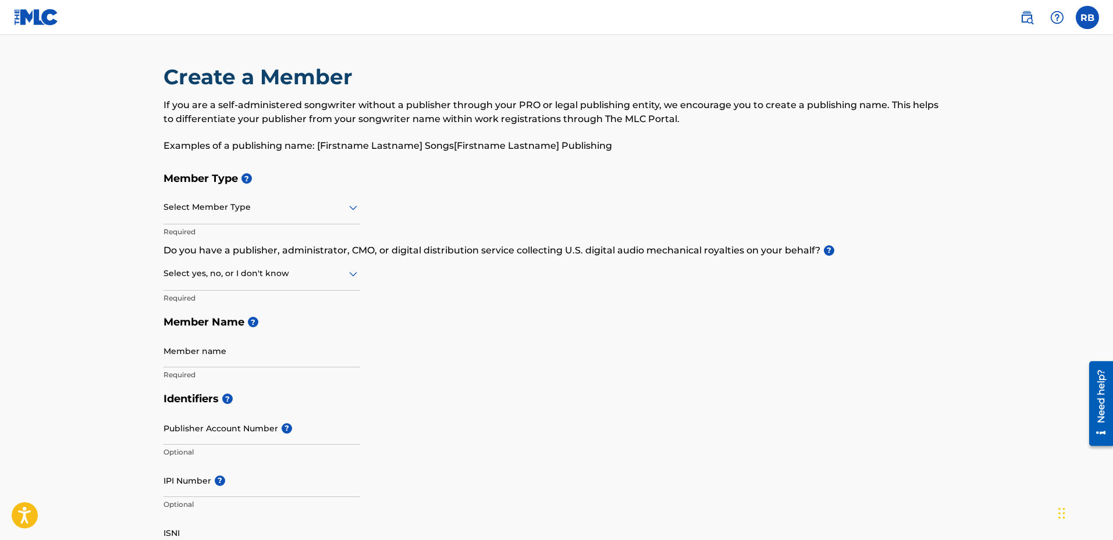
click at [277, 213] on div at bounding box center [261, 207] width 197 height 15
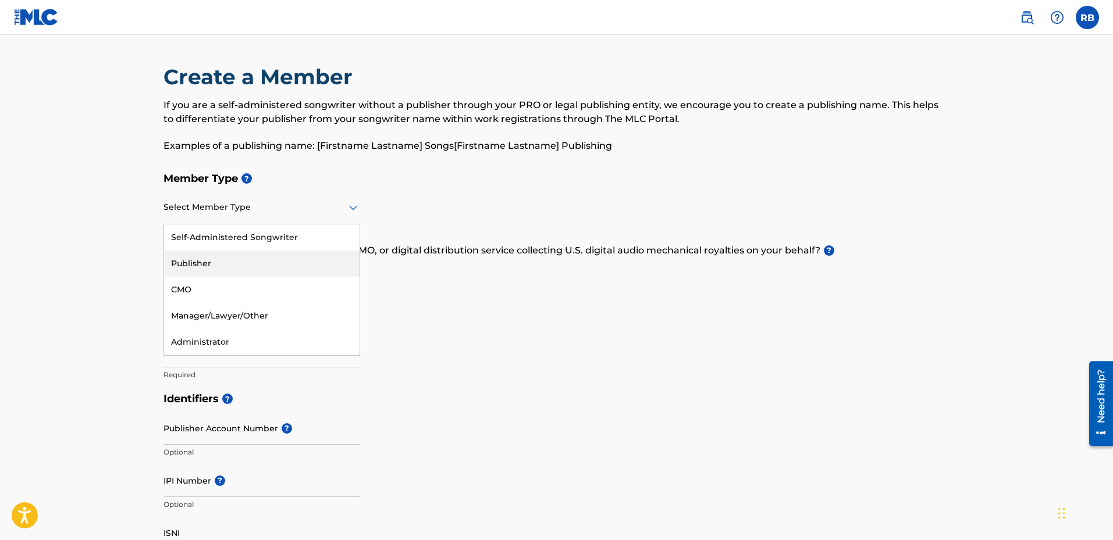
click at [208, 258] on div "Publisher" at bounding box center [261, 264] width 195 height 26
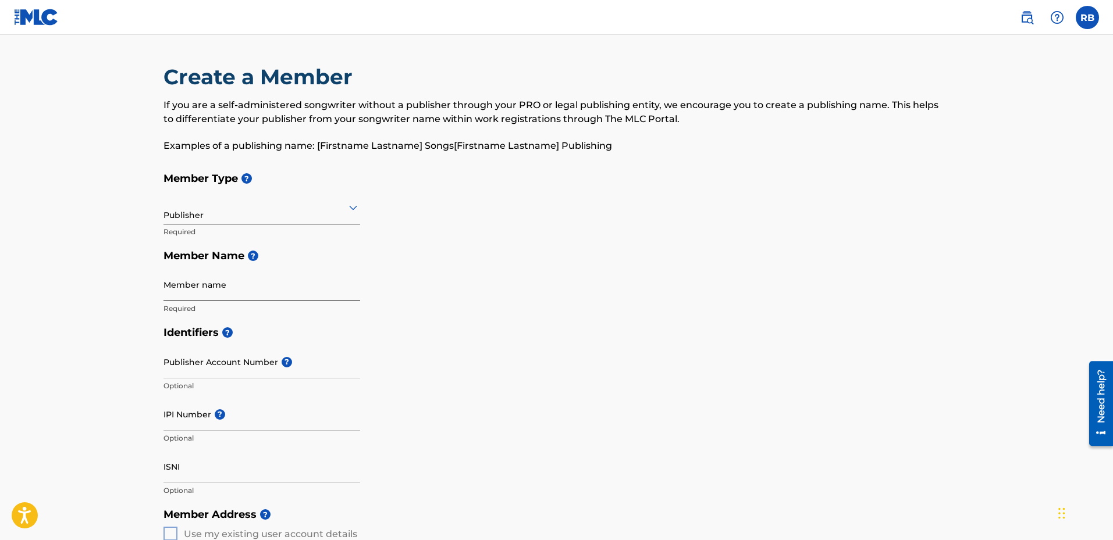
click at [242, 291] on input "Member name" at bounding box center [261, 284] width 197 height 33
type input "MOD MARTIAN MUSIC"
click at [272, 415] on input "IPI Number ?" at bounding box center [261, 414] width 197 height 33
paste input "435921259"
type input "435921259"
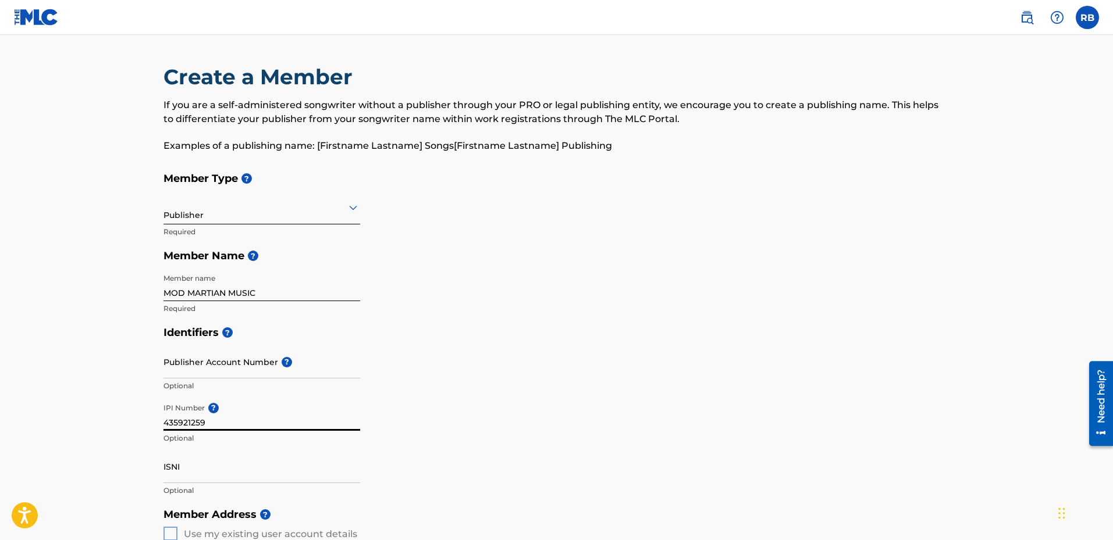
click at [486, 409] on div "Identifiers ? Publisher Account Number ? Optional IPI Number ? 435921259 Option…" at bounding box center [556, 411] width 786 height 182
click at [207, 422] on input "435921259" at bounding box center [261, 414] width 197 height 33
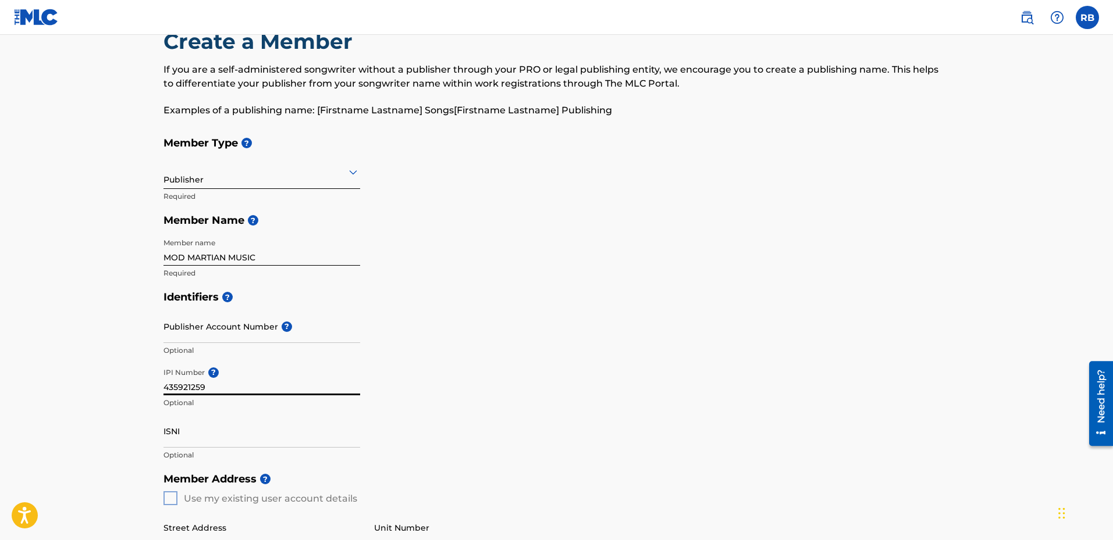
scroll to position [116, 0]
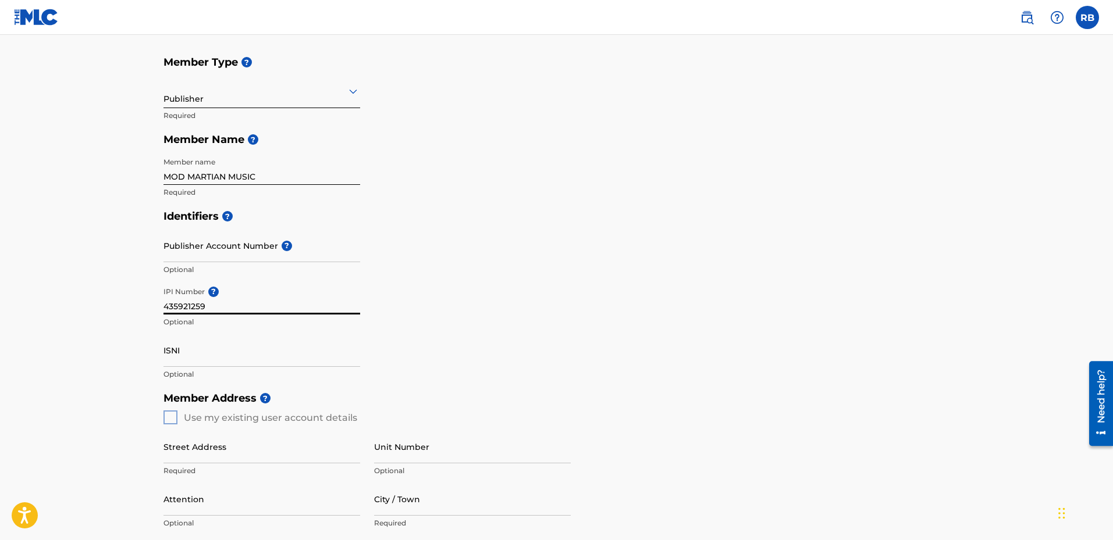
click at [169, 418] on div "Member Address ? Use my existing user account details Street Address Required U…" at bounding box center [556, 519] width 786 height 266
click at [173, 418] on div "Member Address ? Use my existing user account details Street Address Required U…" at bounding box center [556, 519] width 786 height 266
click at [204, 453] on input "Street Address" at bounding box center [261, 446] width 197 height 33
type input "1805 HILLVIEW DR"
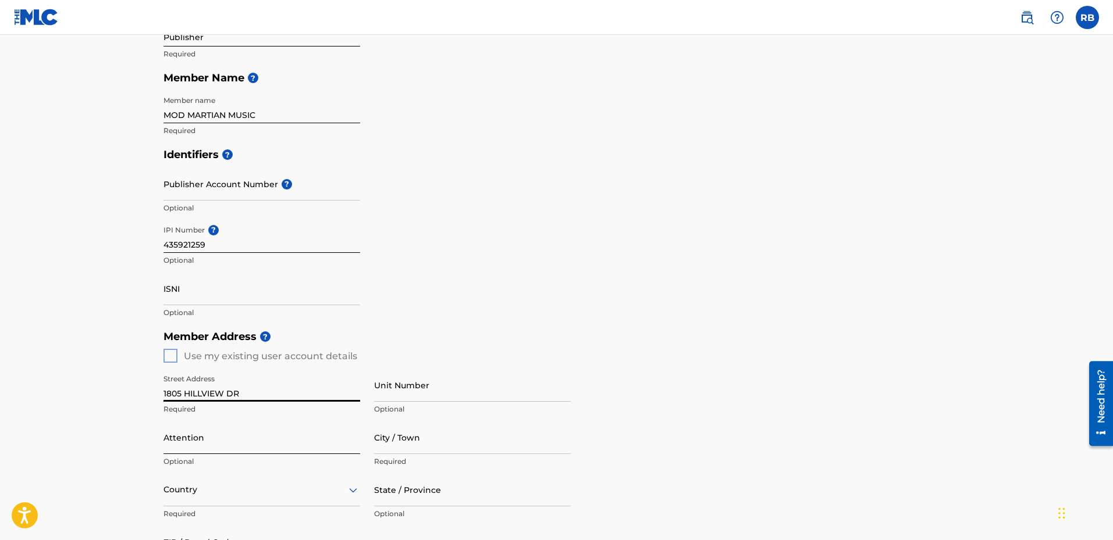
scroll to position [233, 0]
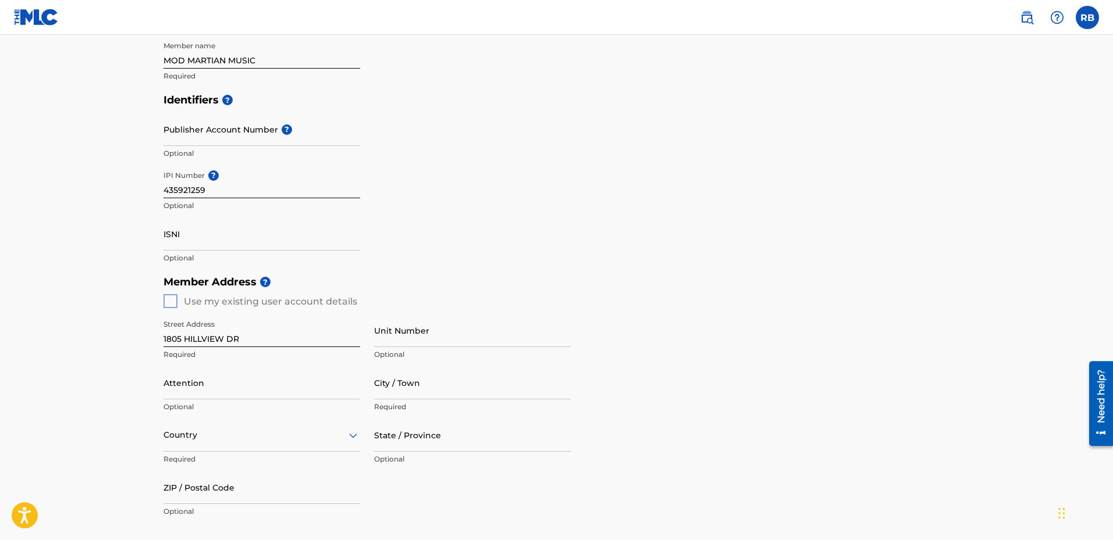
click at [175, 298] on div "Member Address ? Use my existing user account details Street Address 1805 HILLV…" at bounding box center [556, 403] width 786 height 266
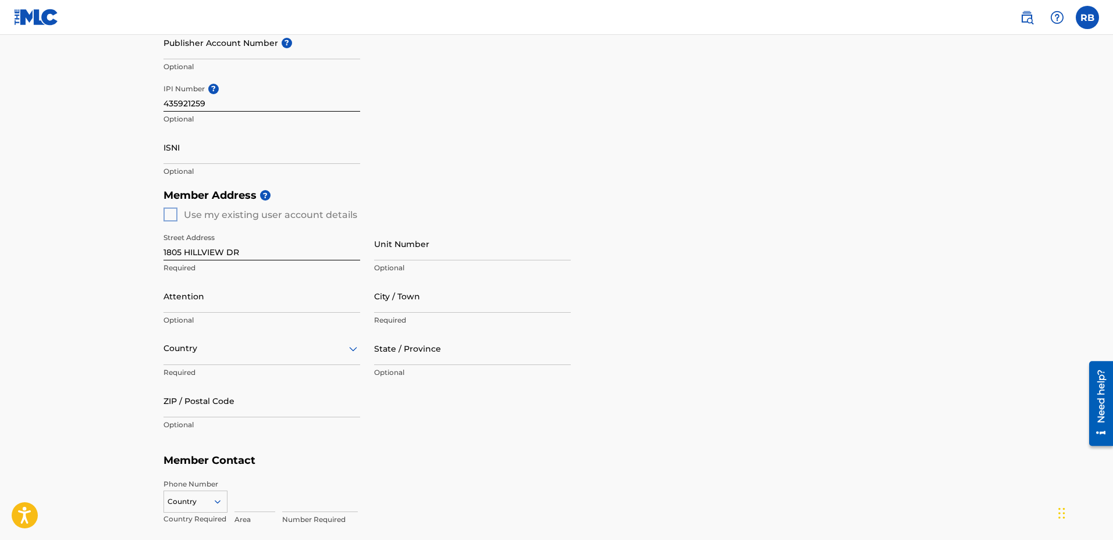
click at [229, 365] on div "Country" at bounding box center [261, 348] width 197 height 33
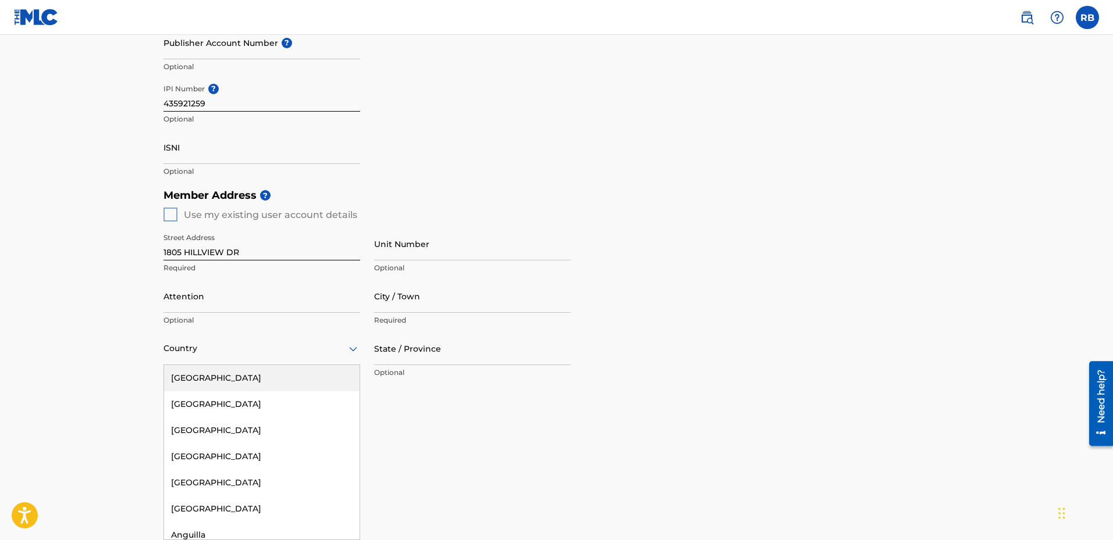
click at [222, 378] on div "[GEOGRAPHIC_DATA]" at bounding box center [261, 378] width 195 height 26
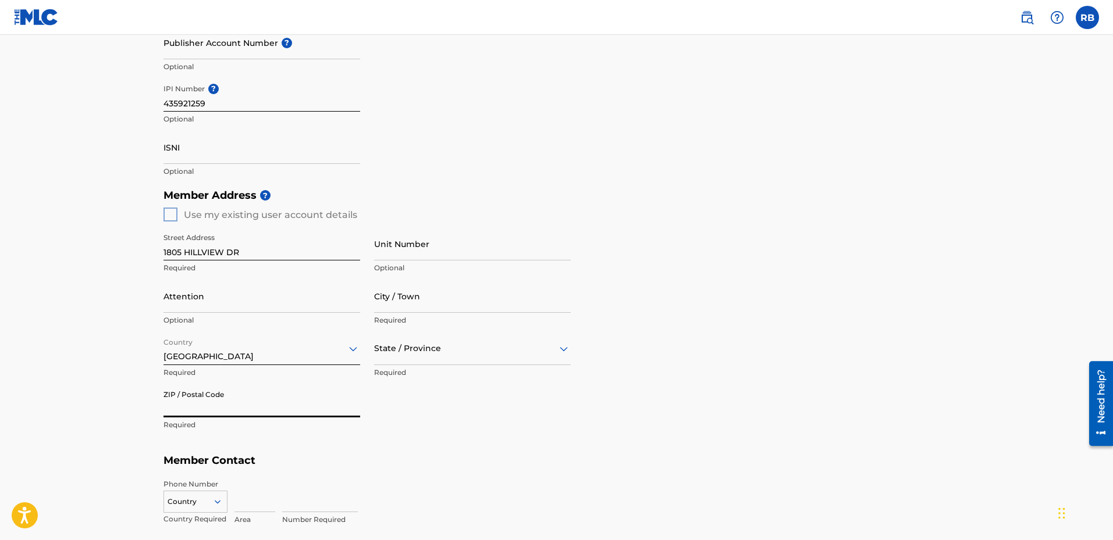
click at [235, 413] on input "ZIP / Postal Code" at bounding box center [261, 400] width 197 height 33
type input "39211"
click at [235, 507] on input at bounding box center [254, 495] width 41 height 33
type input "615"
click at [292, 508] on input at bounding box center [320, 495] width 76 height 33
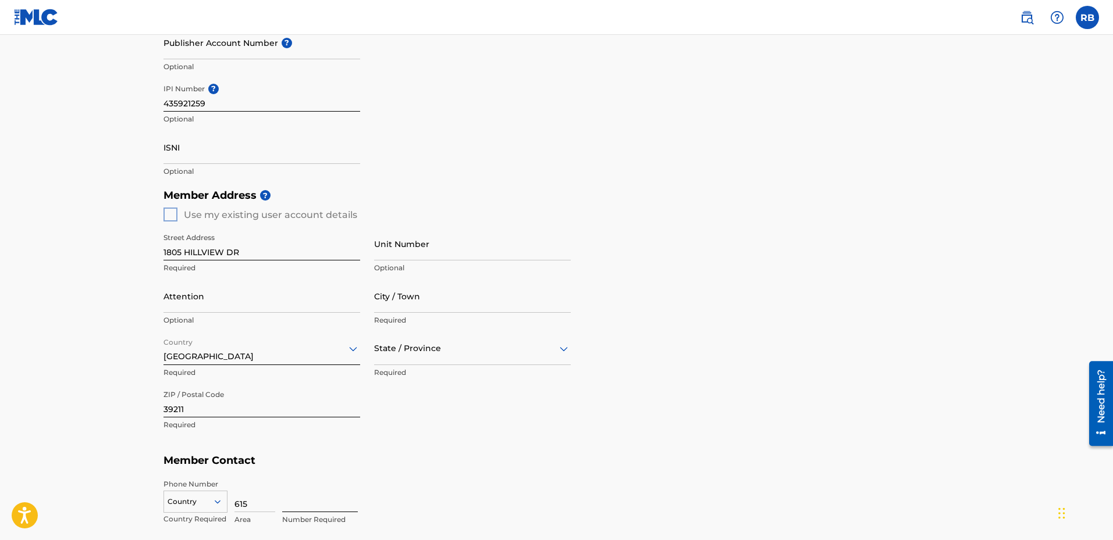
type input "2601443"
click at [425, 296] on input "City / Town" at bounding box center [472, 296] width 197 height 33
type input "[PERSON_NAME]"
click at [454, 344] on div at bounding box center [472, 348] width 197 height 15
type input "MISS"
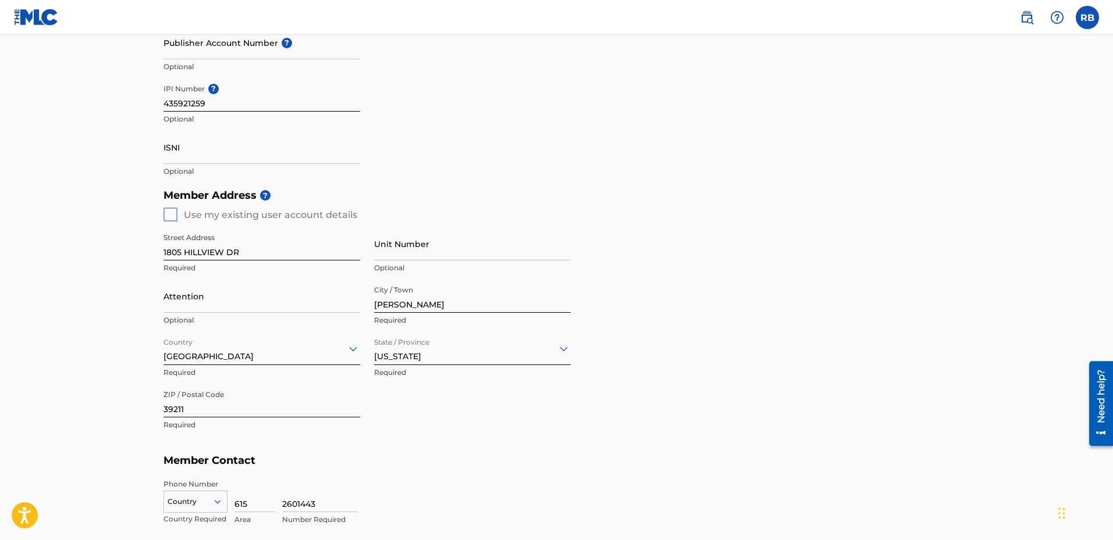
scroll to position [529, 0]
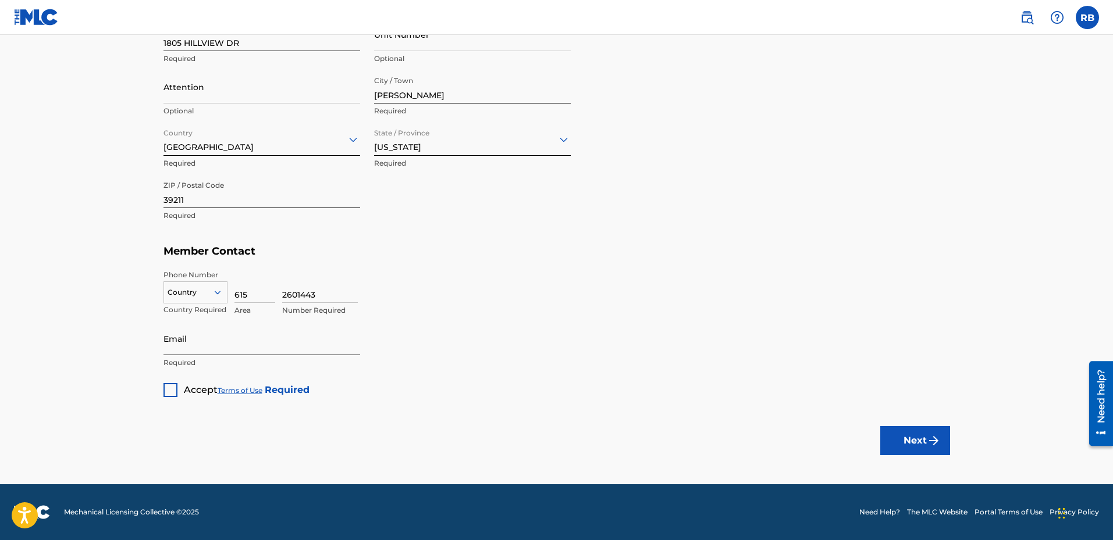
click at [186, 344] on input "Email" at bounding box center [261, 338] width 197 height 33
type input "R"
type input "[PERSON_NAME][EMAIL_ADDRESS][DOMAIN_NAME]"
click at [927, 437] on img "submit" at bounding box center [934, 441] width 14 height 14
click at [172, 387] on div at bounding box center [170, 390] width 14 height 14
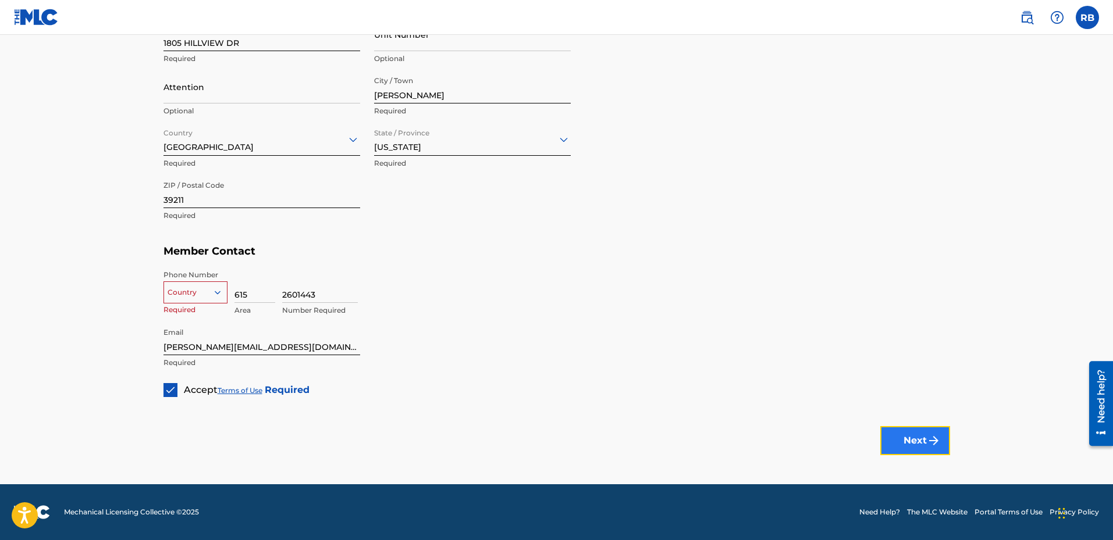
click at [904, 436] on button "Next" at bounding box center [915, 440] width 70 height 29
click at [905, 444] on button "Next" at bounding box center [915, 440] width 70 height 29
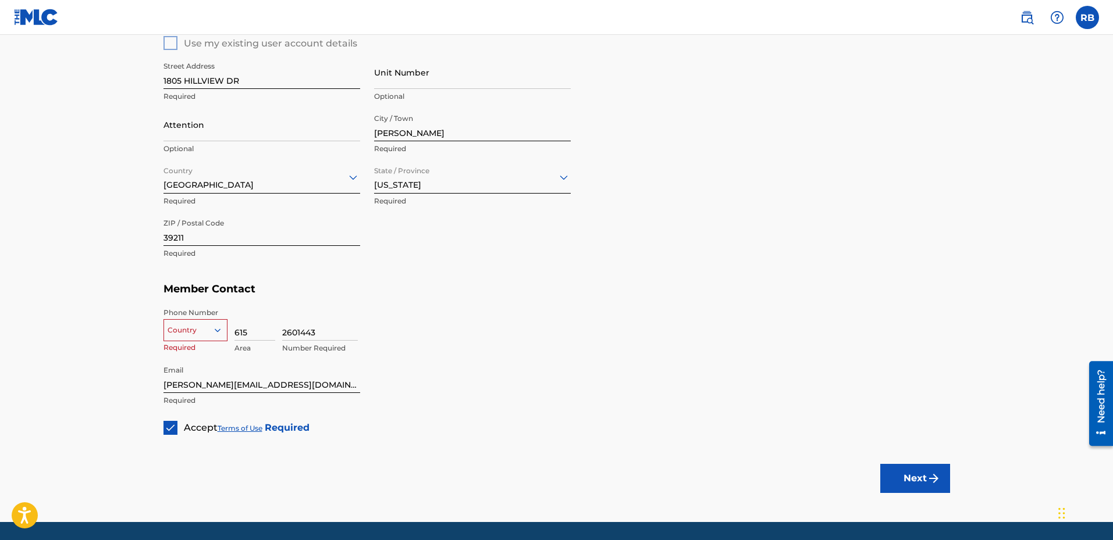
scroll to position [471, 0]
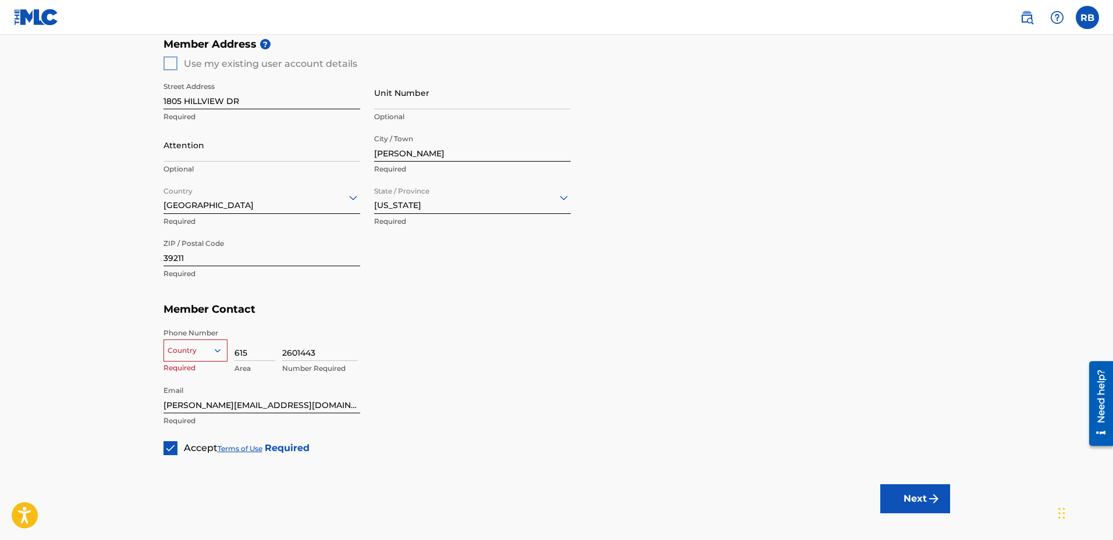
click at [209, 349] on div at bounding box center [195, 350] width 63 height 13
click at [193, 372] on div "US, [GEOGRAPHIC_DATA] +1" at bounding box center [195, 379] width 63 height 45
click at [927, 497] on img "submit" at bounding box center [934, 499] width 14 height 14
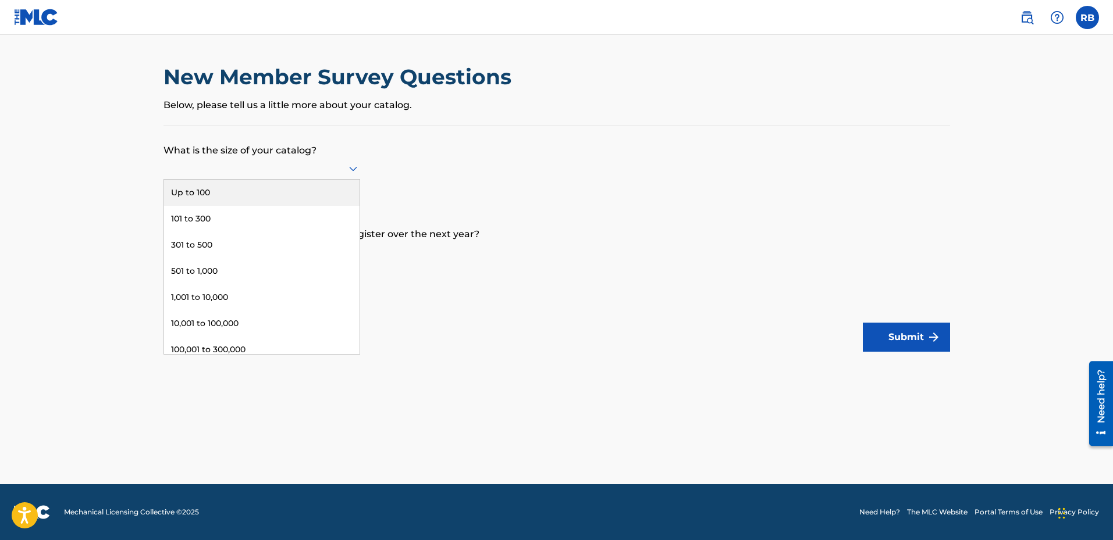
click at [320, 163] on div at bounding box center [261, 168] width 197 height 15
click at [241, 193] on div "Up to 100" at bounding box center [261, 193] width 195 height 26
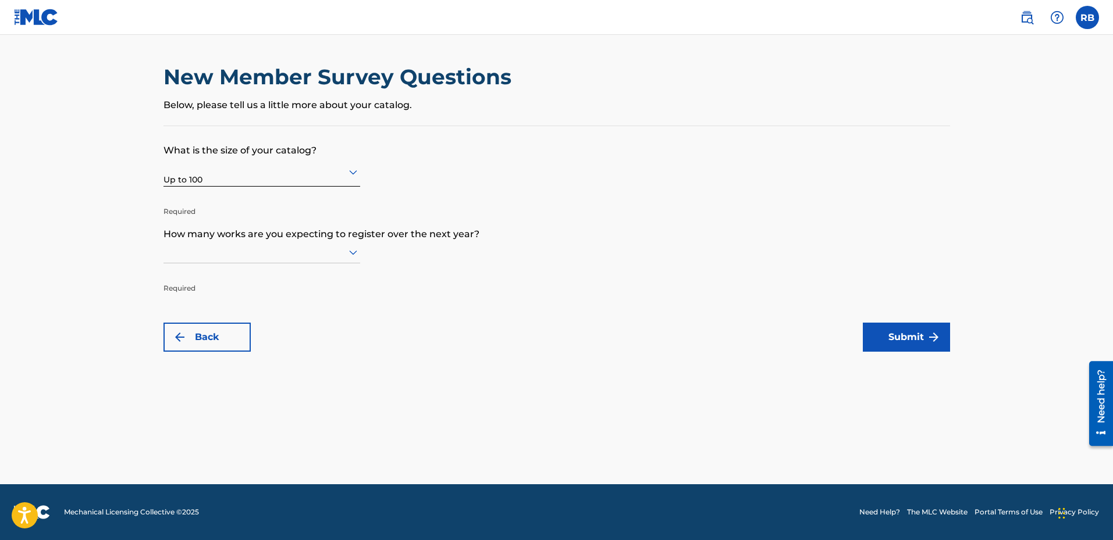
click at [257, 252] on div at bounding box center [261, 252] width 197 height 15
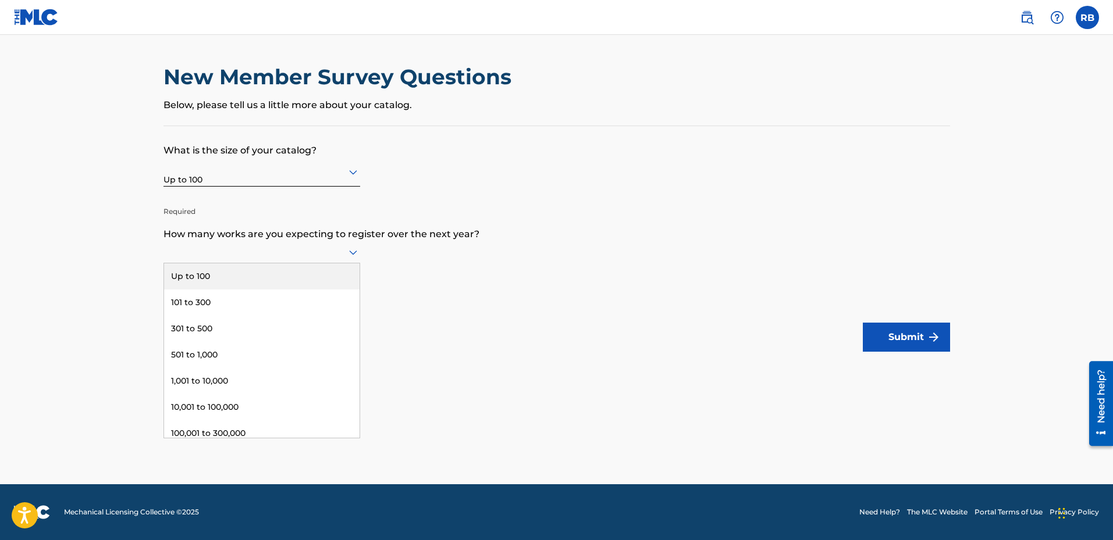
click at [218, 279] on div "Up to 100" at bounding box center [261, 276] width 195 height 26
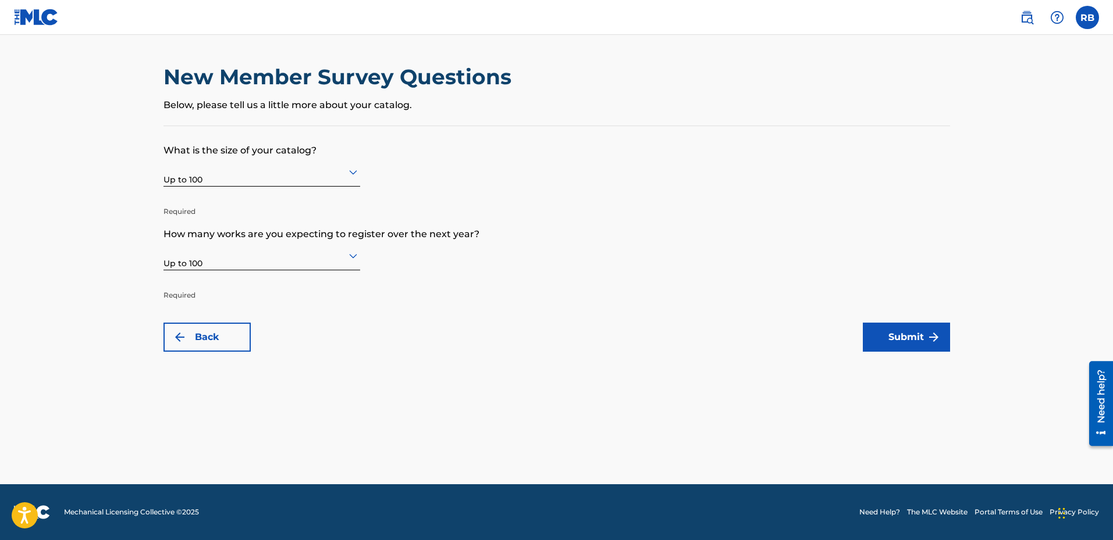
click at [315, 255] on div at bounding box center [261, 255] width 197 height 15
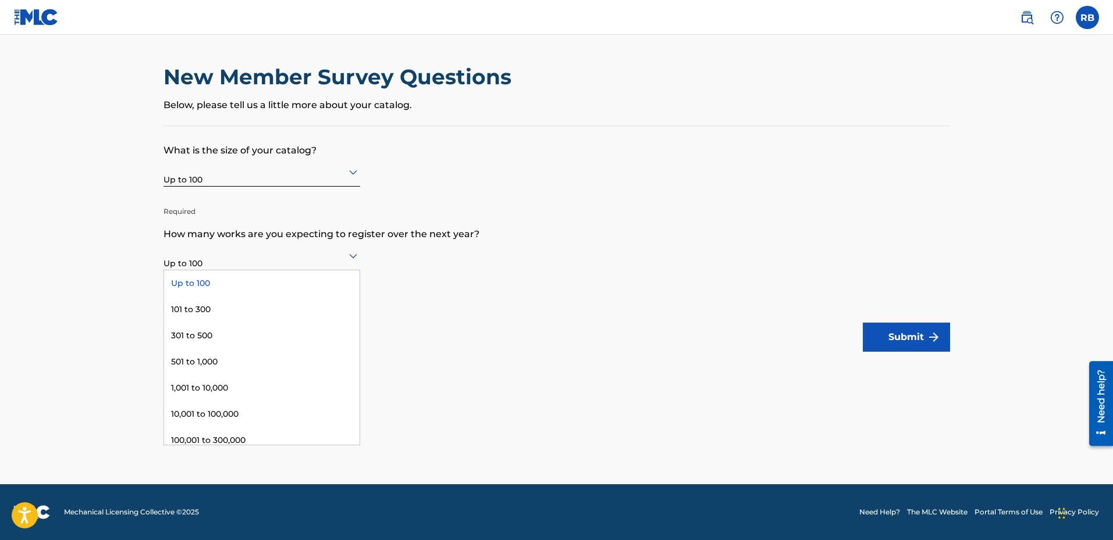
click at [685, 263] on form "What is the size of your catalog? Up to 100 Required How many works are you exp…" at bounding box center [556, 239] width 786 height 226
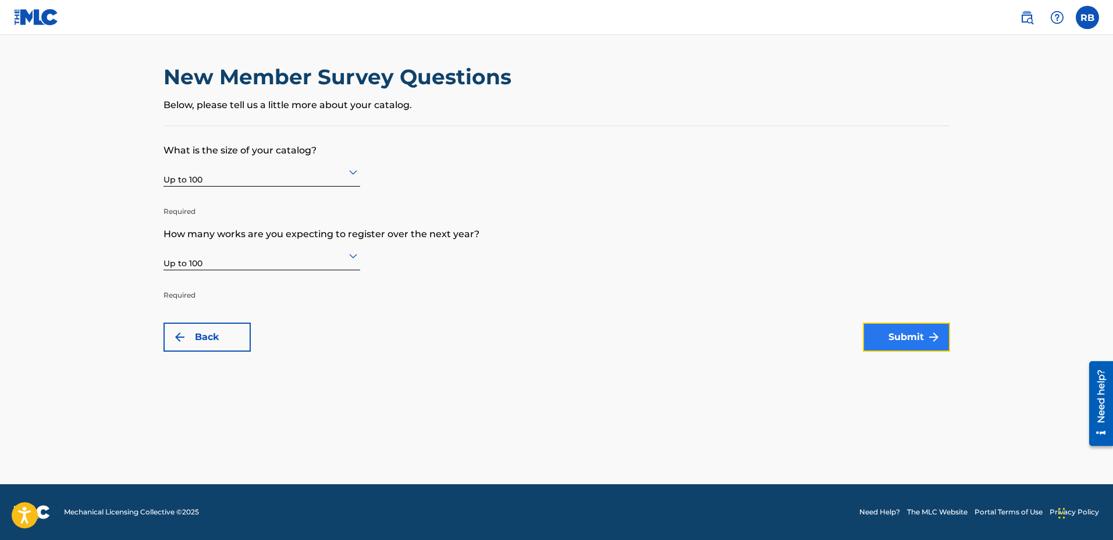
click at [886, 335] on button "Submit" at bounding box center [906, 337] width 87 height 29
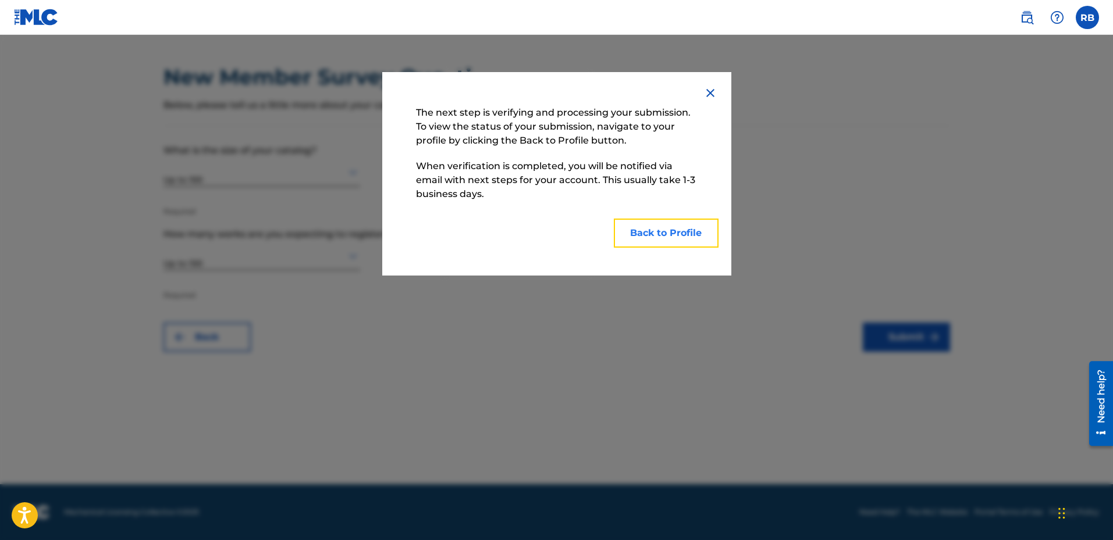
click at [650, 231] on button "Back to Profile" at bounding box center [666, 233] width 105 height 29
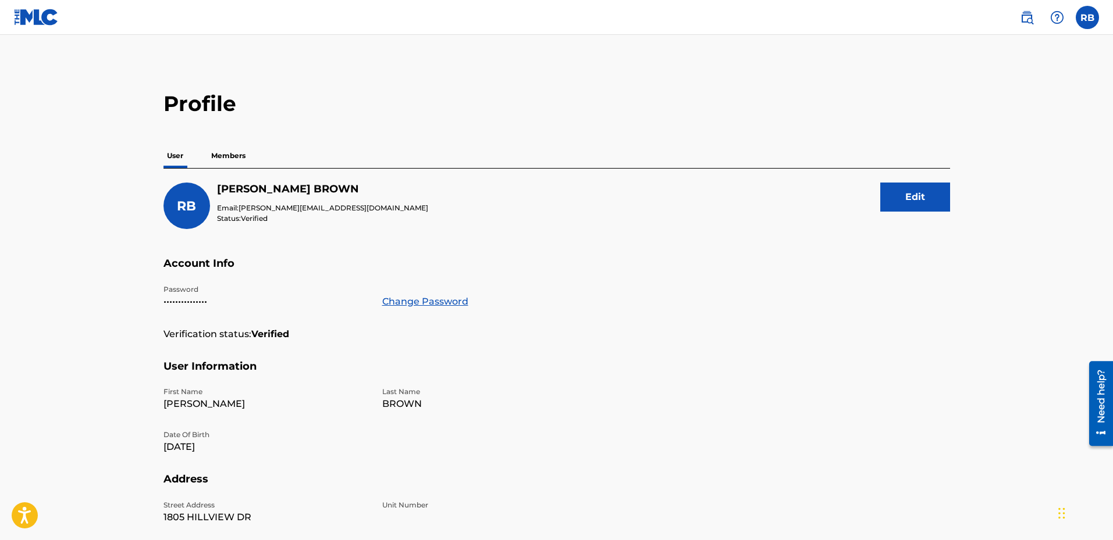
click at [234, 158] on p "Members" at bounding box center [228, 156] width 41 height 24
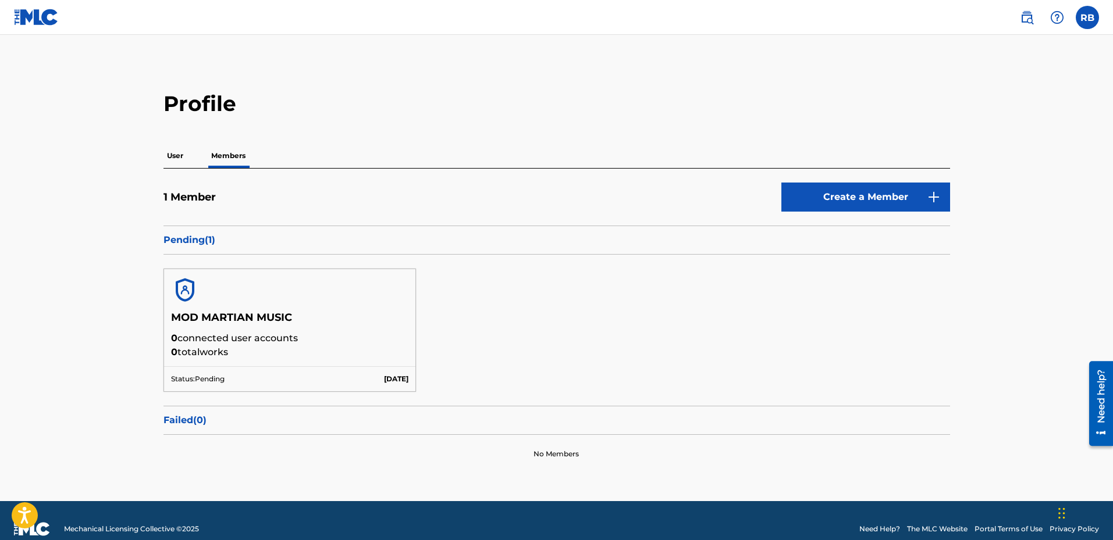
click at [202, 236] on p "Pending ( 1 )" at bounding box center [556, 240] width 786 height 14
click at [888, 191] on link "Create a Member" at bounding box center [865, 197] width 169 height 29
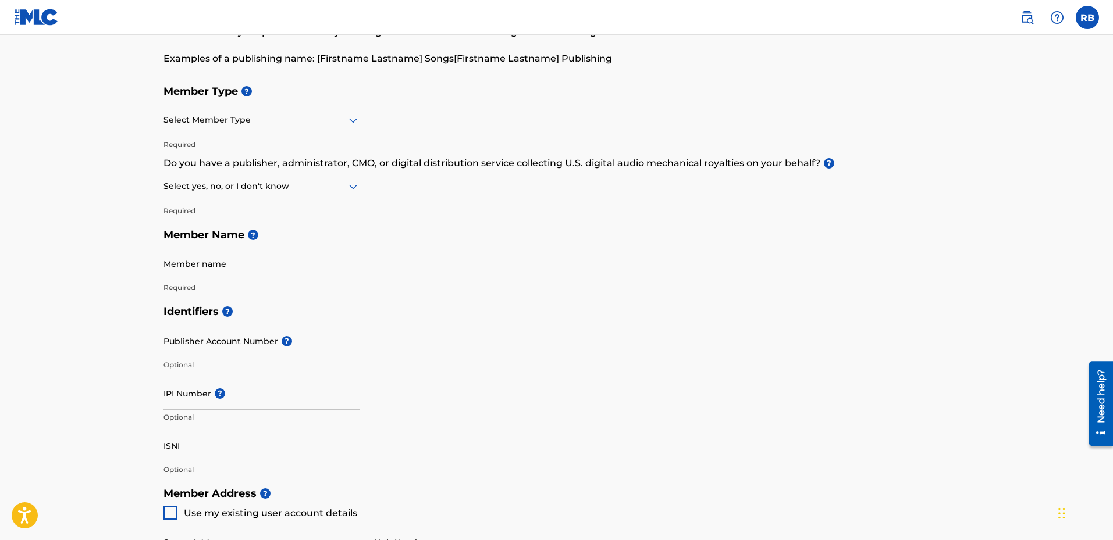
scroll to position [233, 0]
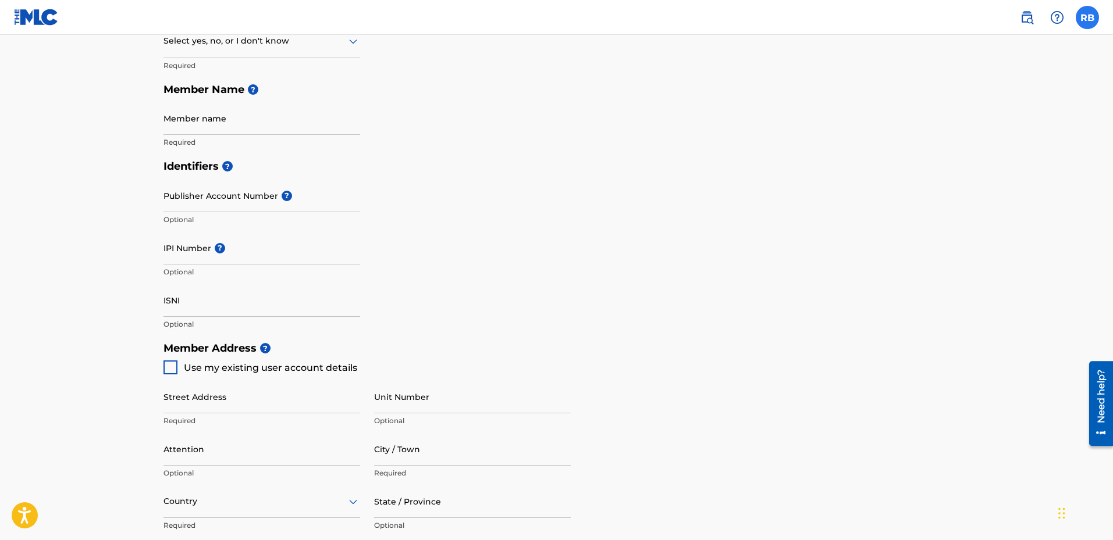
click at [1095, 19] on label at bounding box center [1086, 17] width 23 height 23
click at [1087, 17] on input "RB RONNIE BROWN ronnie@ronniebrownmusic.com Notification Preferences Profile Lo…" at bounding box center [1087, 17] width 0 height 0
click at [973, 143] on link "Profile" at bounding box center [972, 145] width 23 height 10
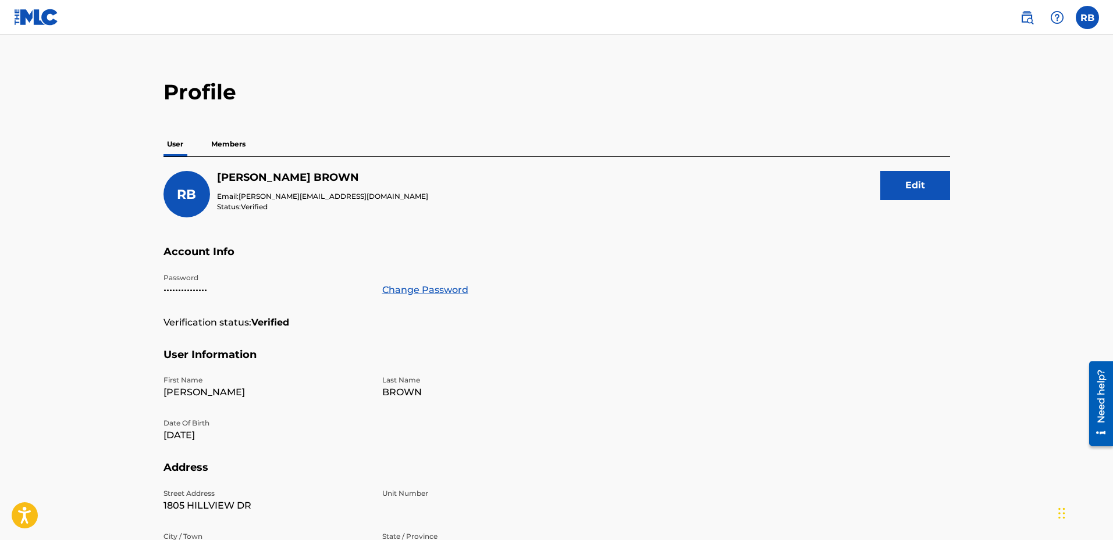
scroll to position [10, 0]
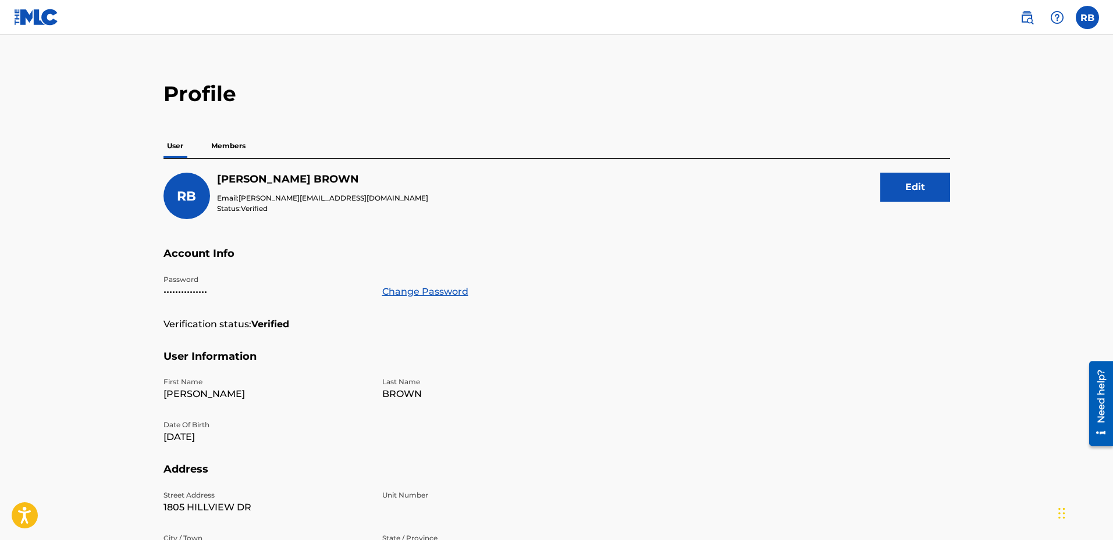
click at [27, 20] on img at bounding box center [36, 17] width 45 height 17
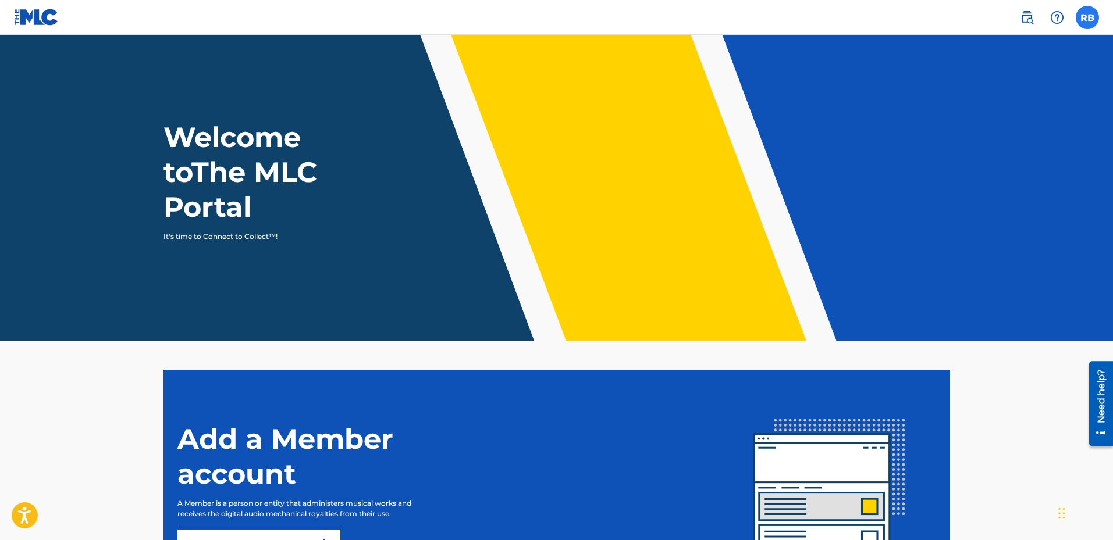
click at [1086, 18] on label at bounding box center [1086, 17] width 23 height 23
click at [1087, 17] on input "RB RONNIE BROWN ronnie@ronniebrownmusic.com Notification Preferences Profile Lo…" at bounding box center [1087, 17] width 0 height 0
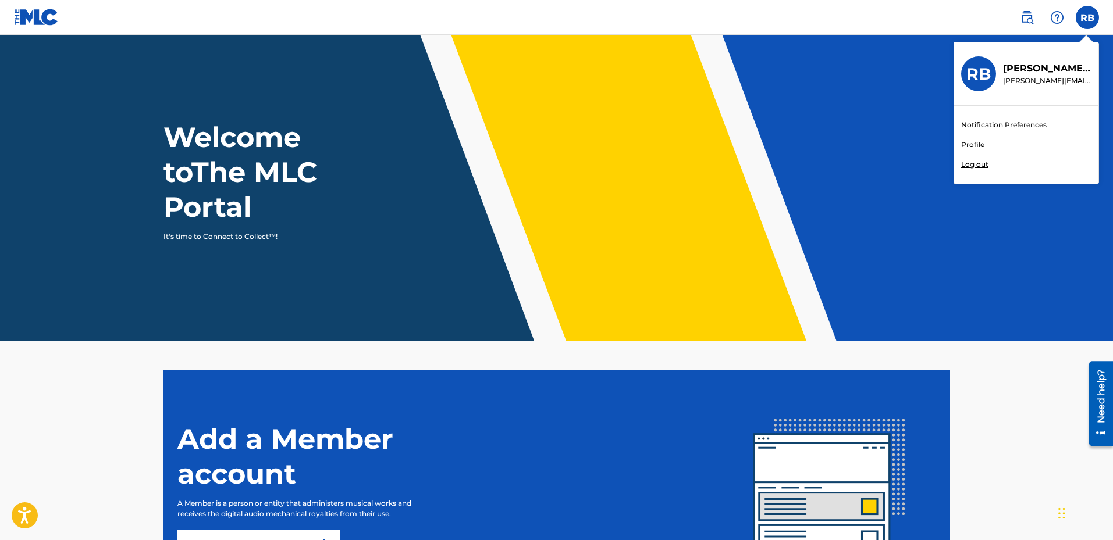
click at [968, 143] on link "Profile" at bounding box center [972, 145] width 23 height 10
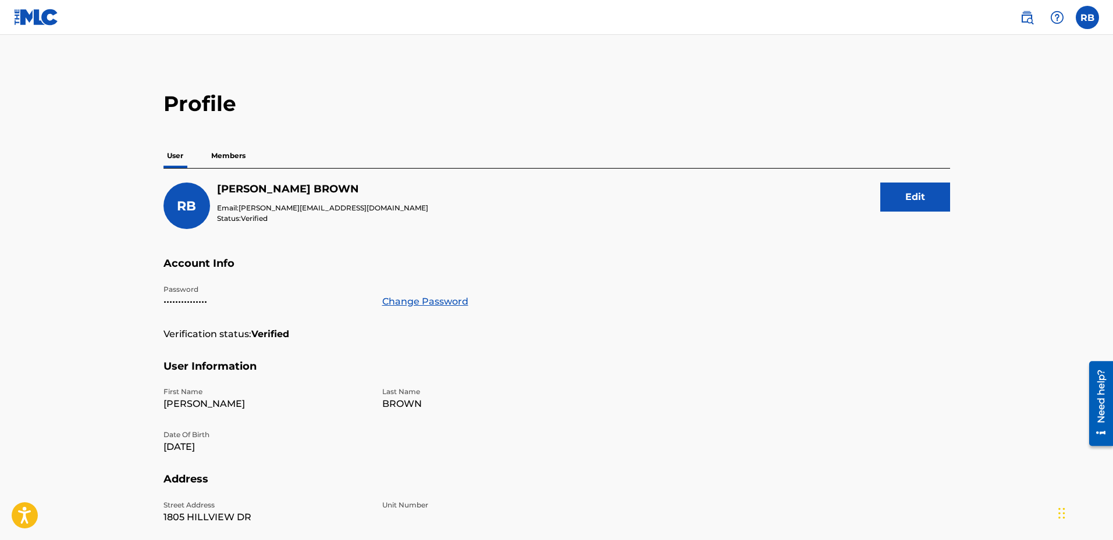
click at [230, 154] on p "Members" at bounding box center [228, 156] width 41 height 24
